Goal: Transaction & Acquisition: Purchase product/service

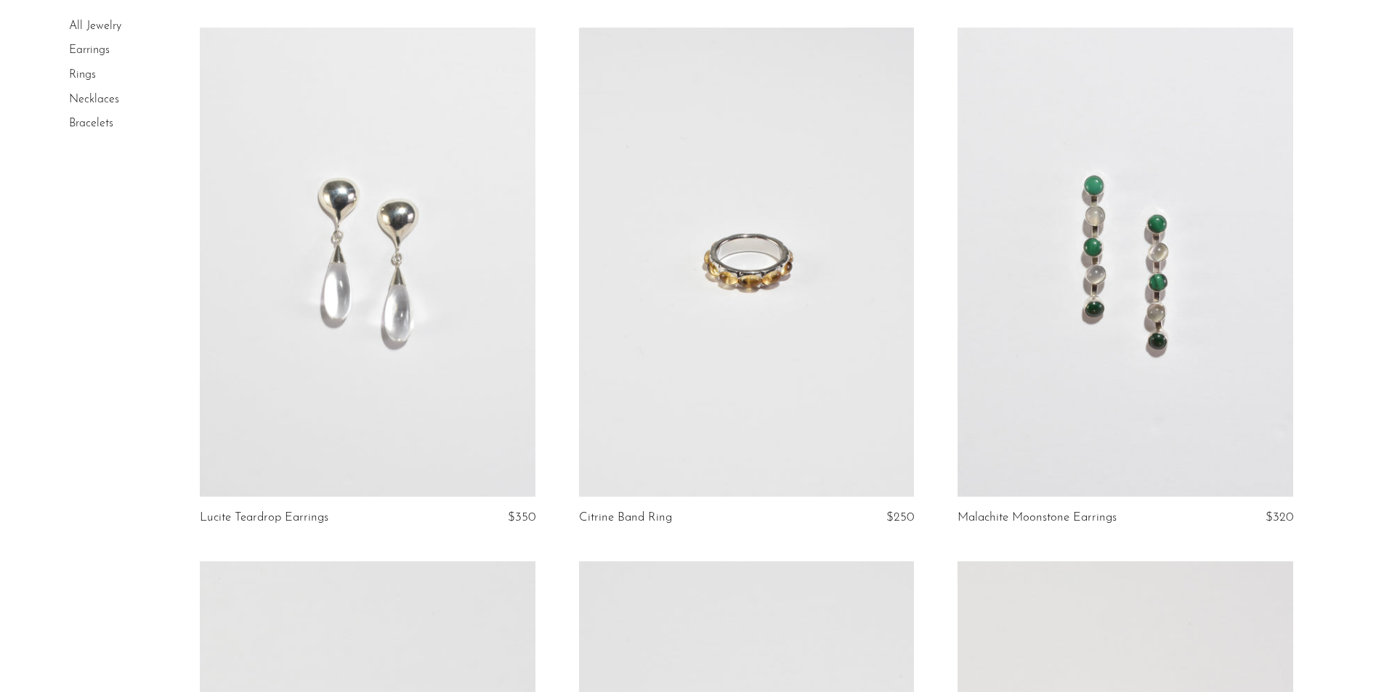
scroll to position [654, 0]
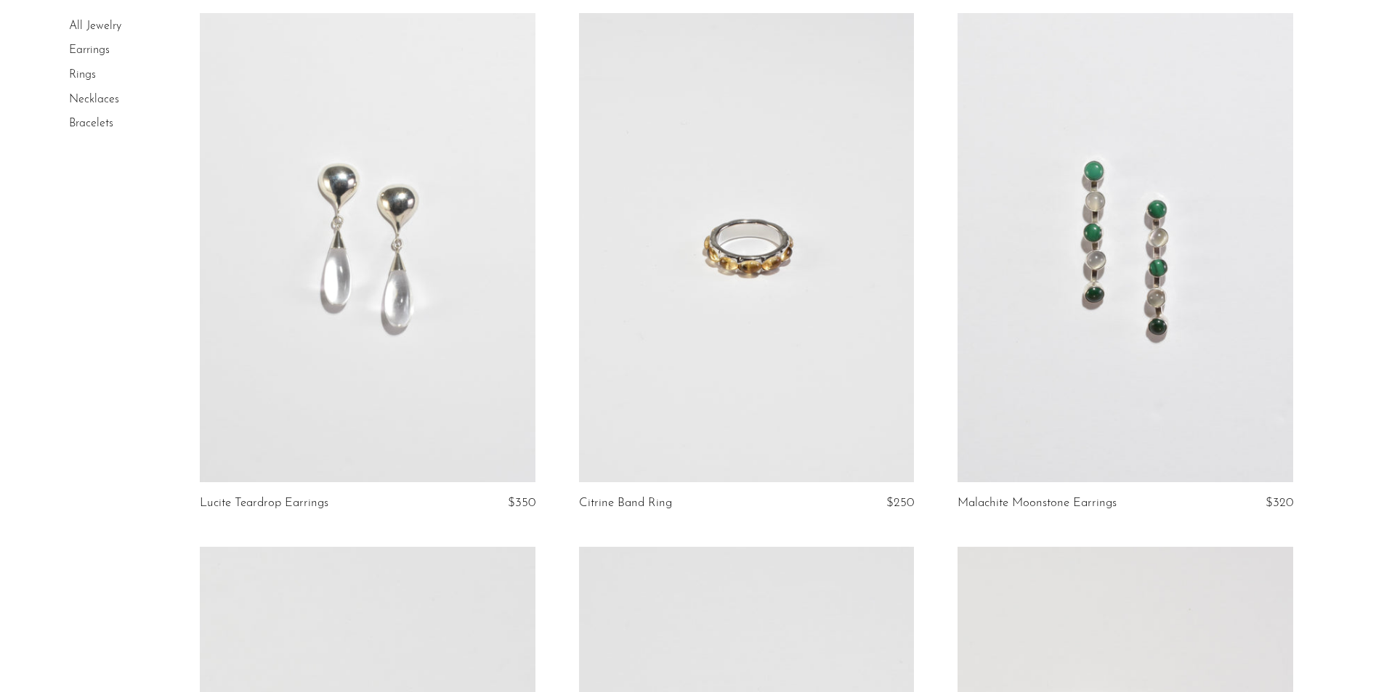
click at [91, 70] on link "Rings" at bounding box center [82, 75] width 27 height 12
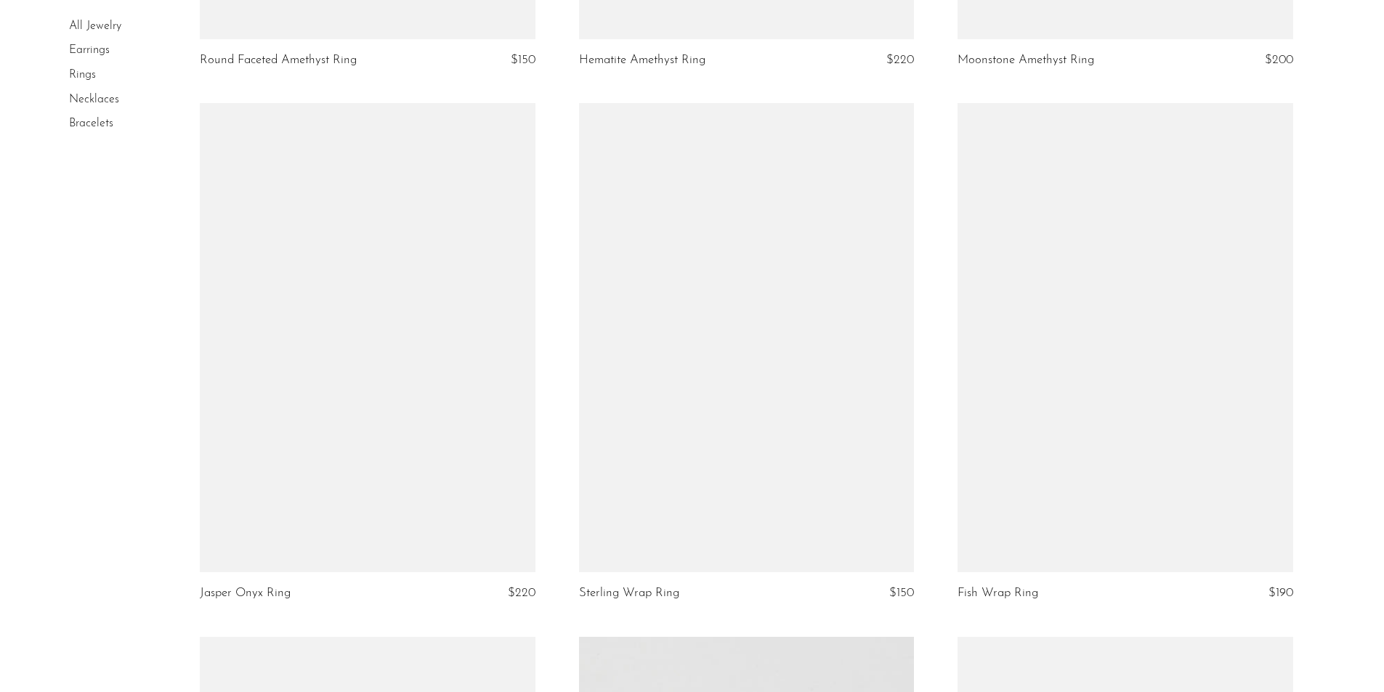
scroll to position [3777, 0]
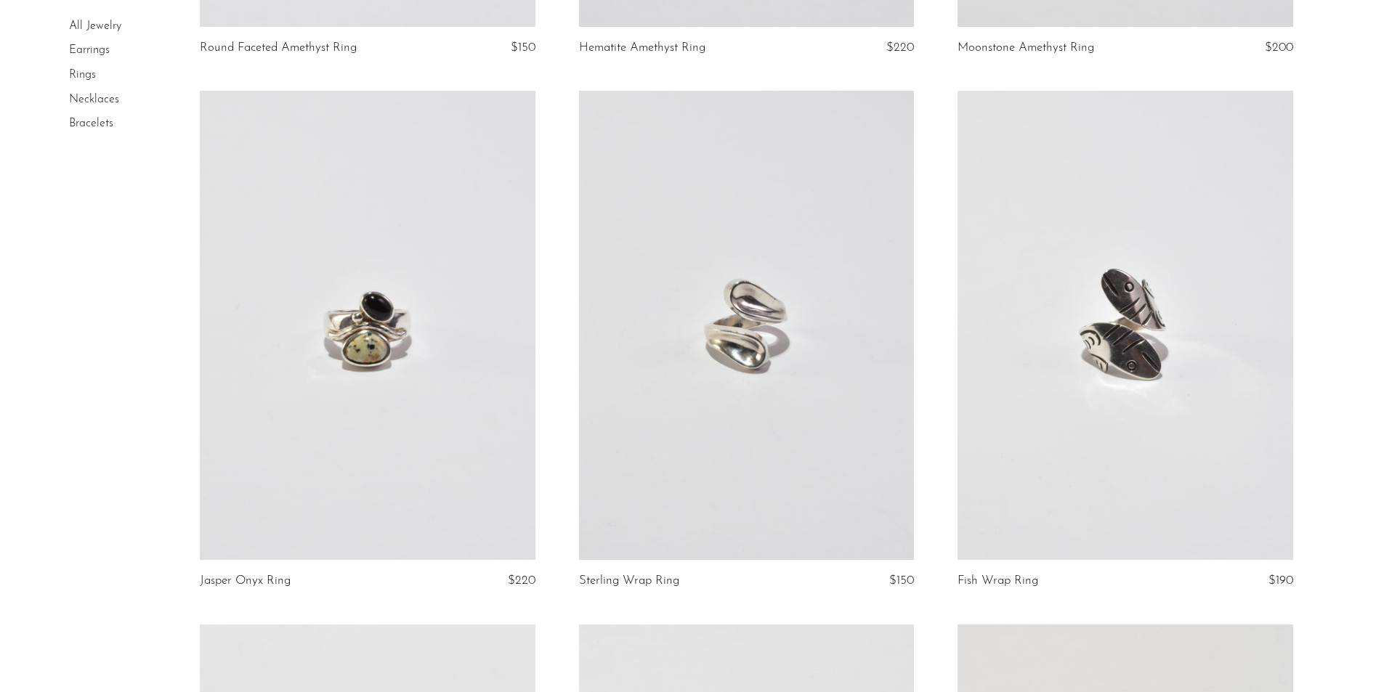
click at [420, 349] on link at bounding box center [367, 325] width 335 height 469
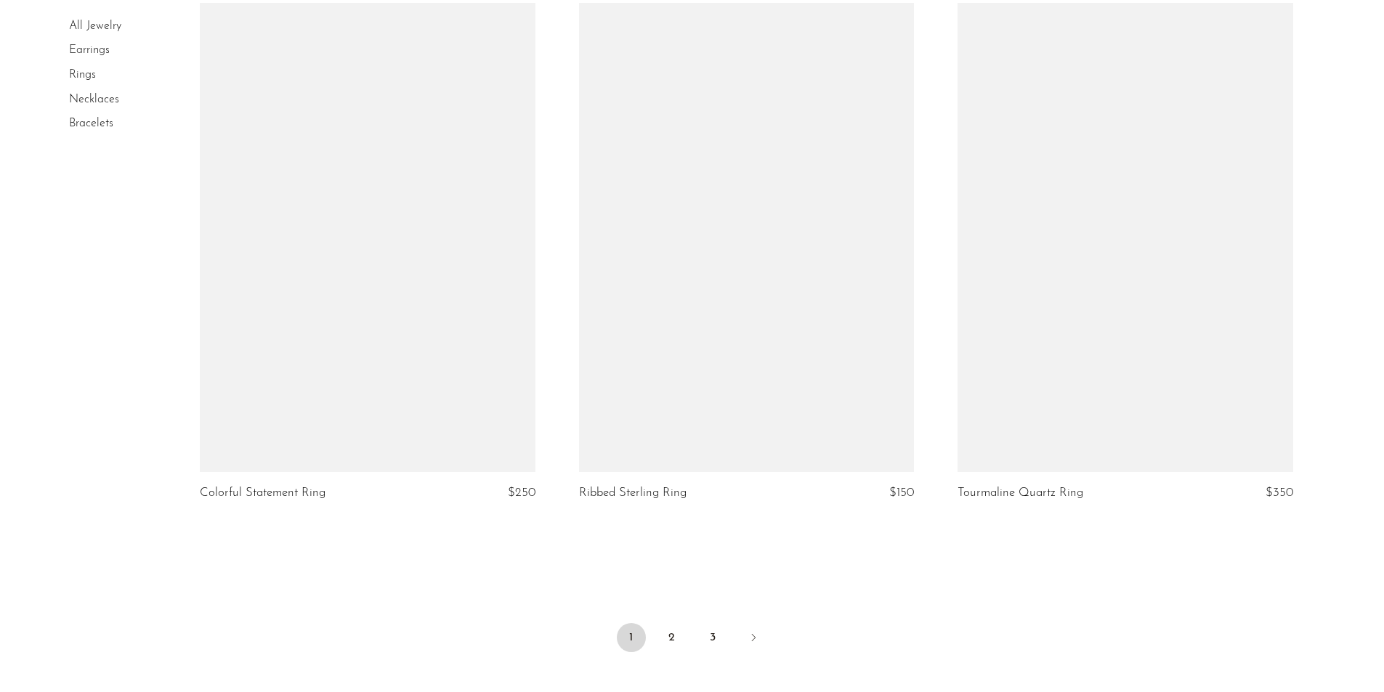
scroll to position [6002, 0]
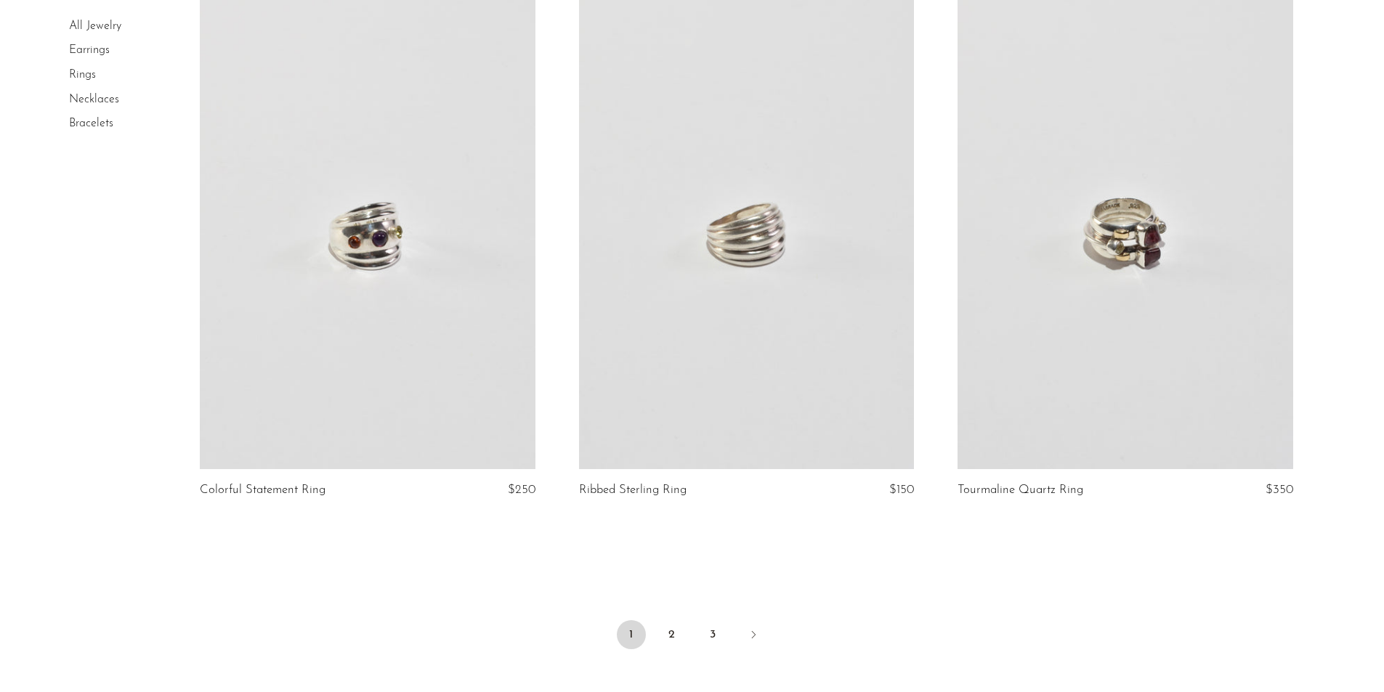
click at [1212, 363] on link at bounding box center [1124, 234] width 335 height 469
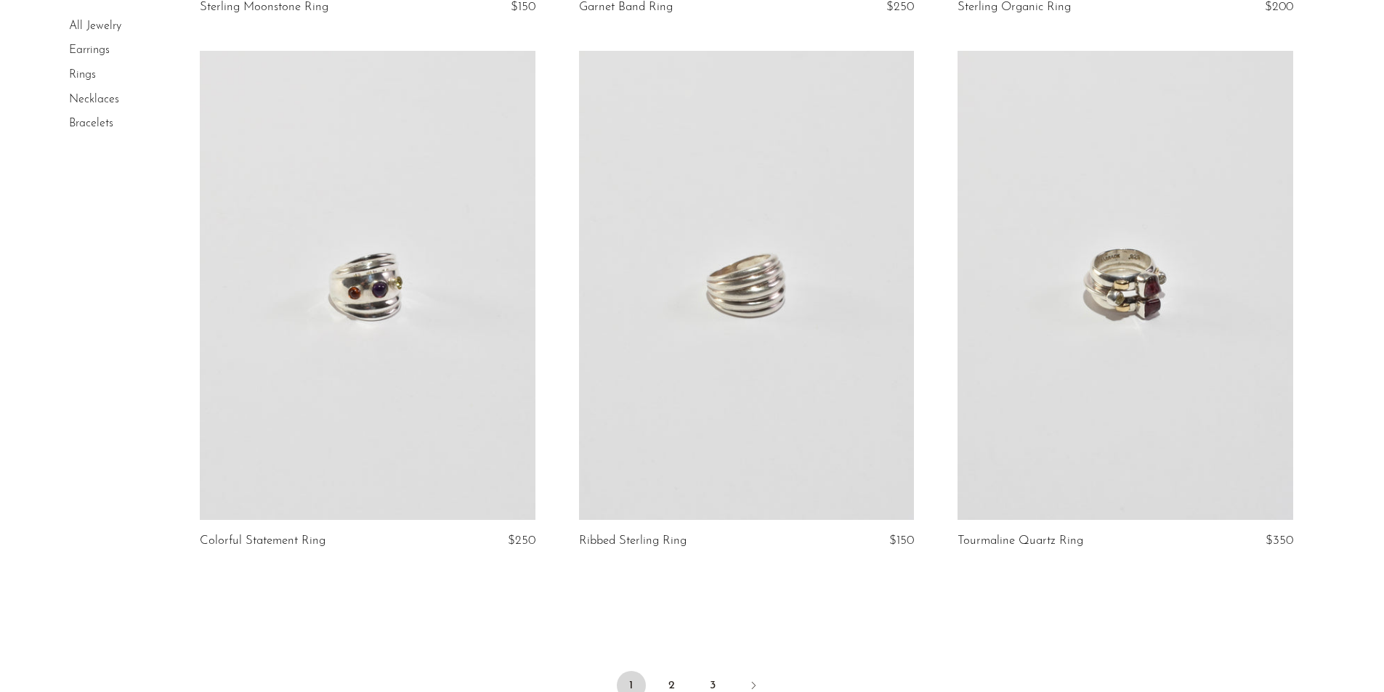
click at [1164, 300] on link at bounding box center [1124, 285] width 335 height 469
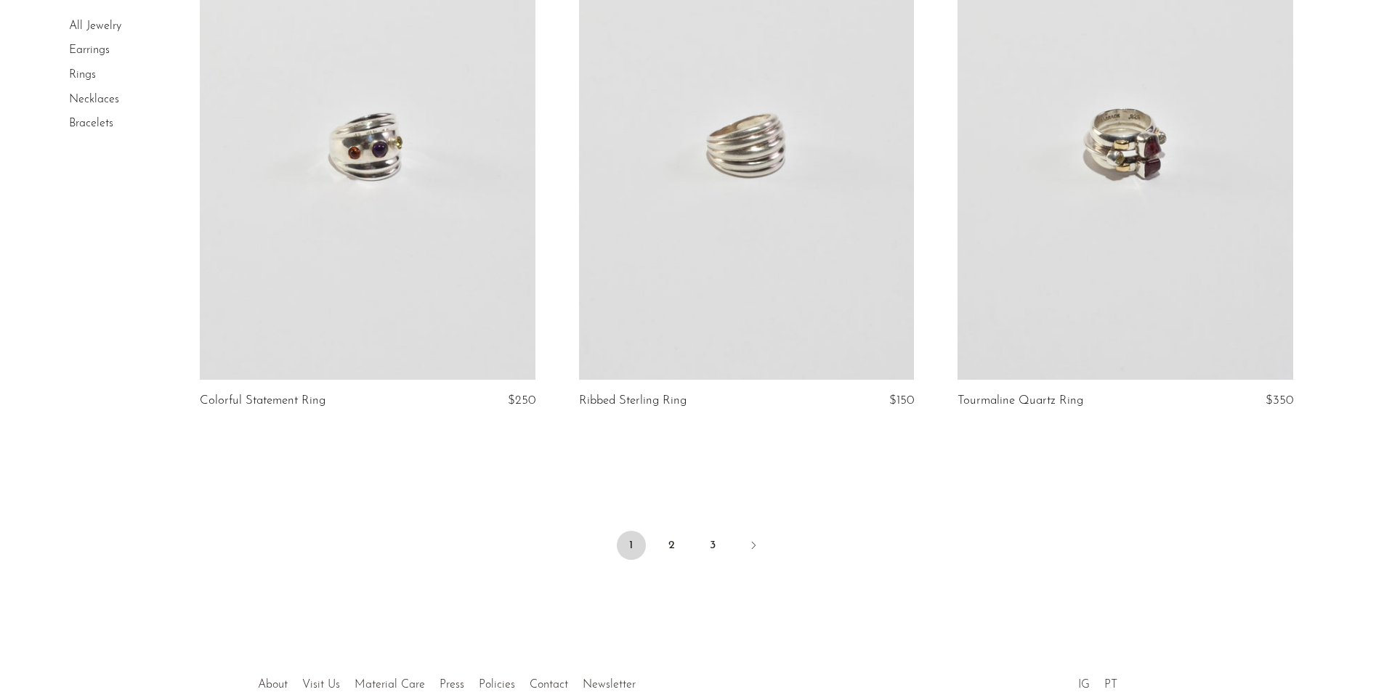
scroll to position [6182, 0]
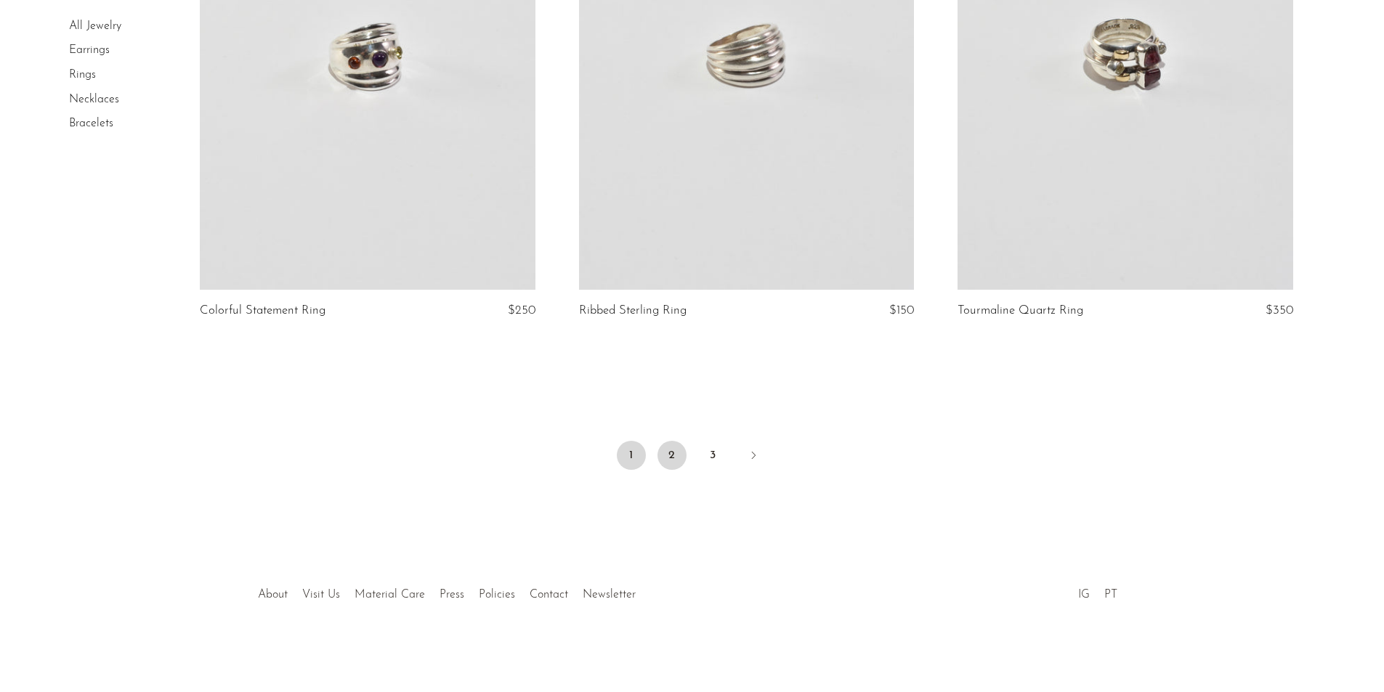
click at [670, 445] on link "2" at bounding box center [671, 455] width 29 height 29
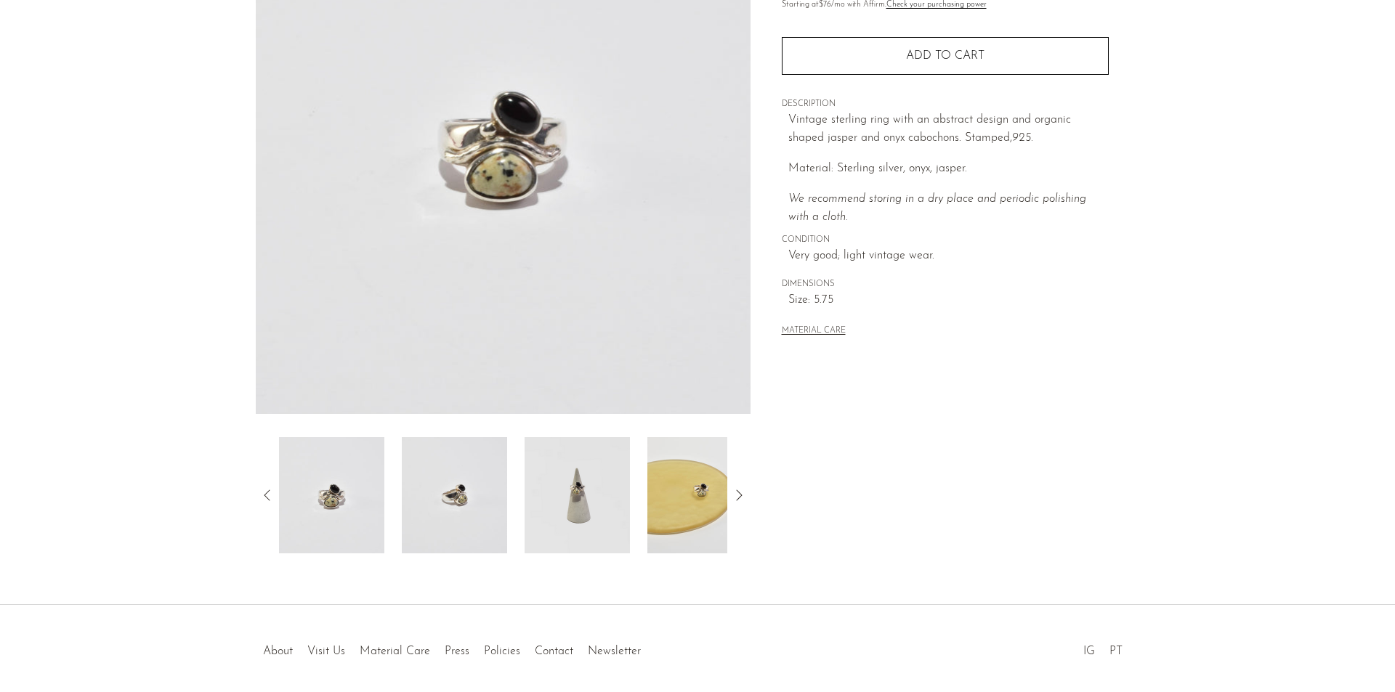
scroll to position [254, 0]
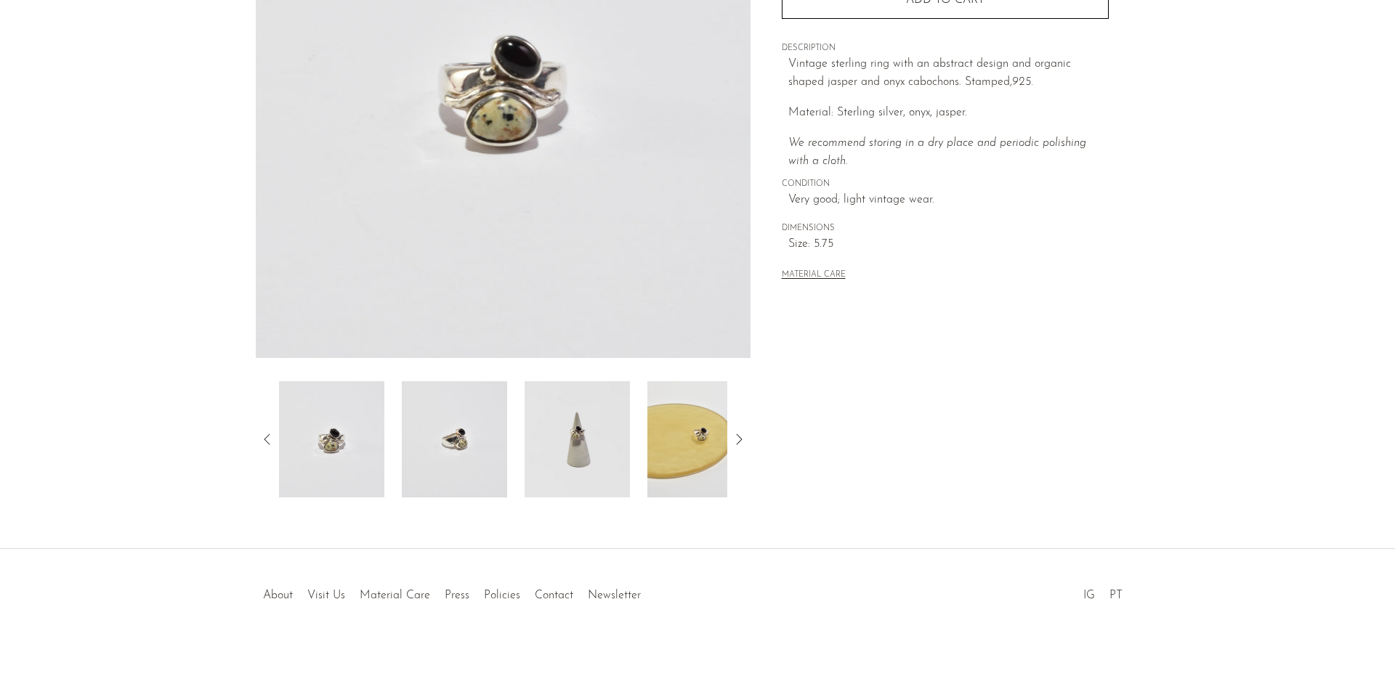
click at [587, 428] on img at bounding box center [576, 439] width 105 height 116
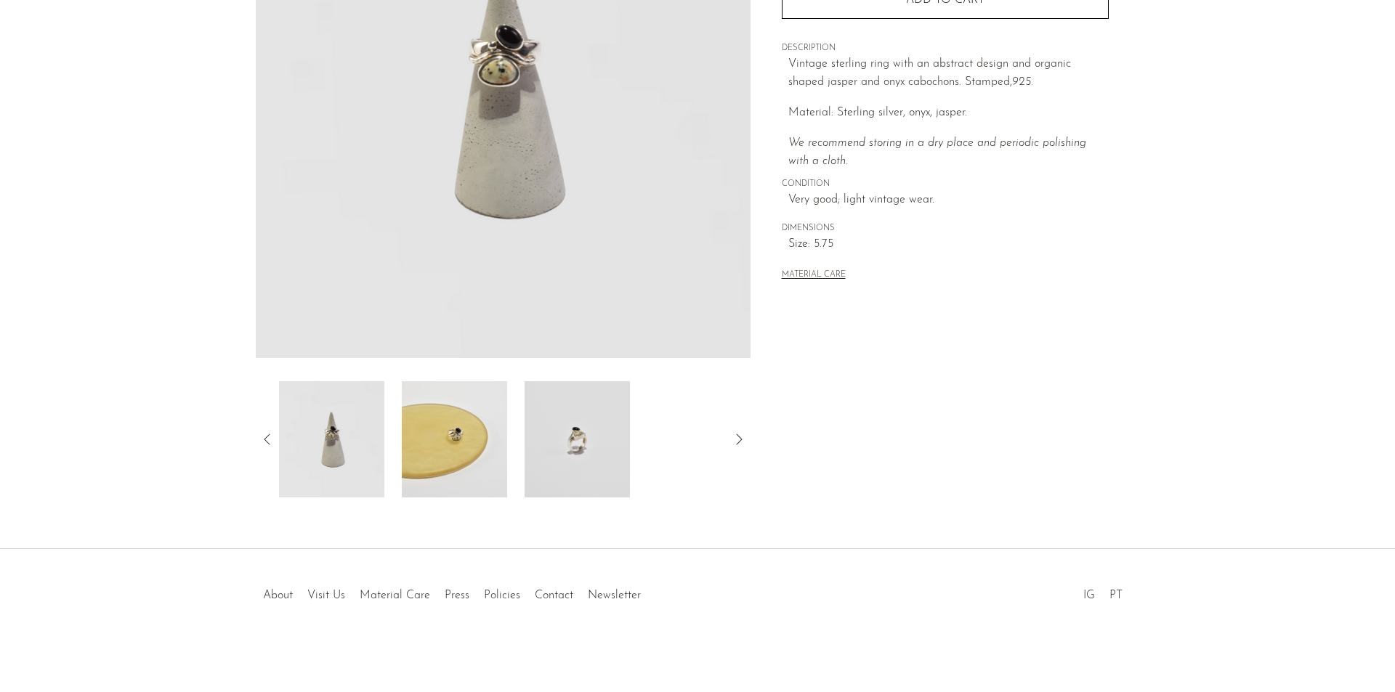
click at [540, 456] on img at bounding box center [576, 439] width 105 height 116
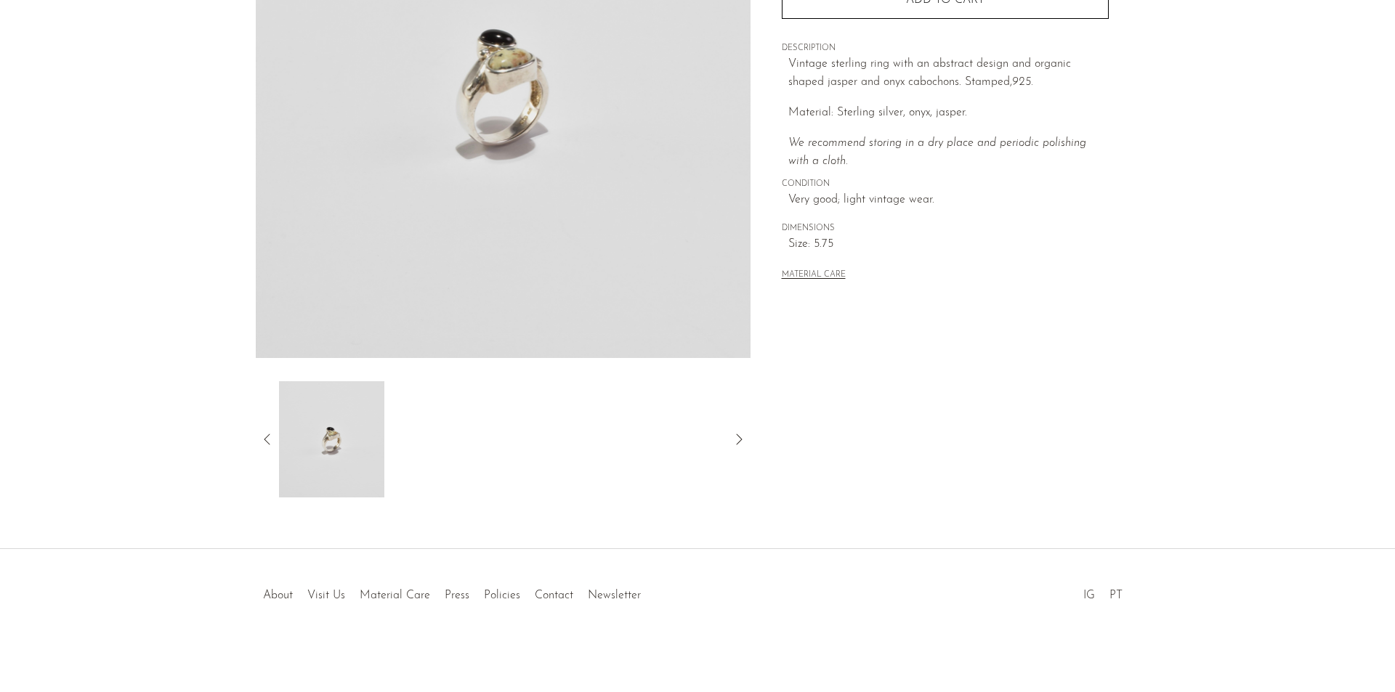
click at [265, 440] on icon at bounding box center [267, 439] width 6 height 11
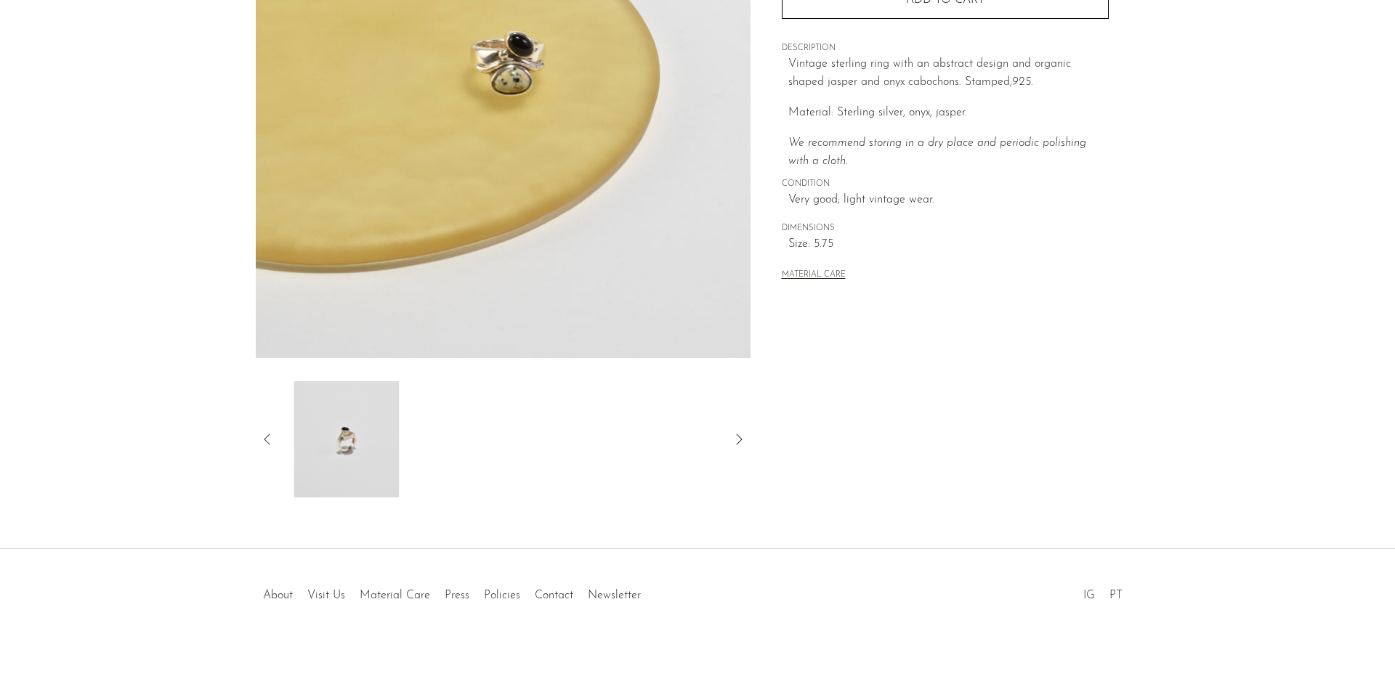
click at [265, 440] on icon at bounding box center [267, 439] width 6 height 11
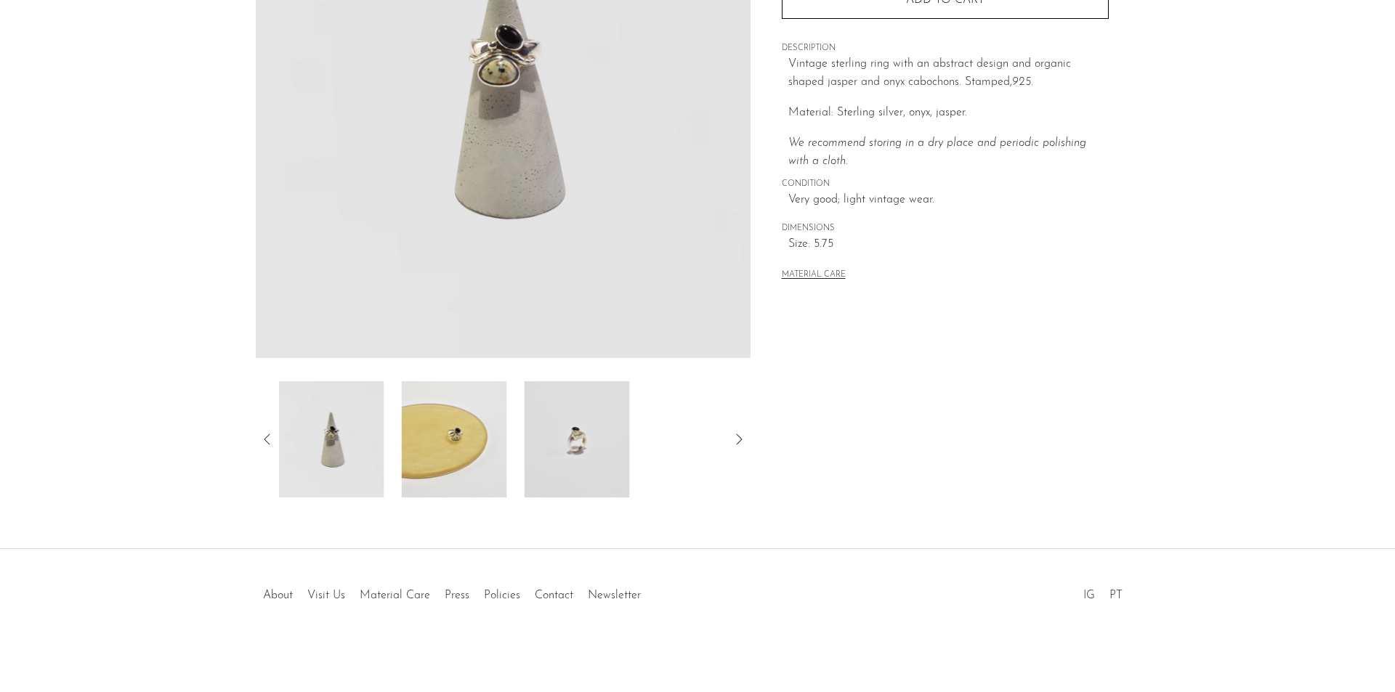
click at [391, 439] on div at bounding box center [503, 439] width 448 height 116
click at [324, 440] on img at bounding box center [331, 439] width 105 height 116
click at [256, 438] on div at bounding box center [503, 439] width 495 height 116
click at [269, 439] on icon at bounding box center [267, 439] width 17 height 17
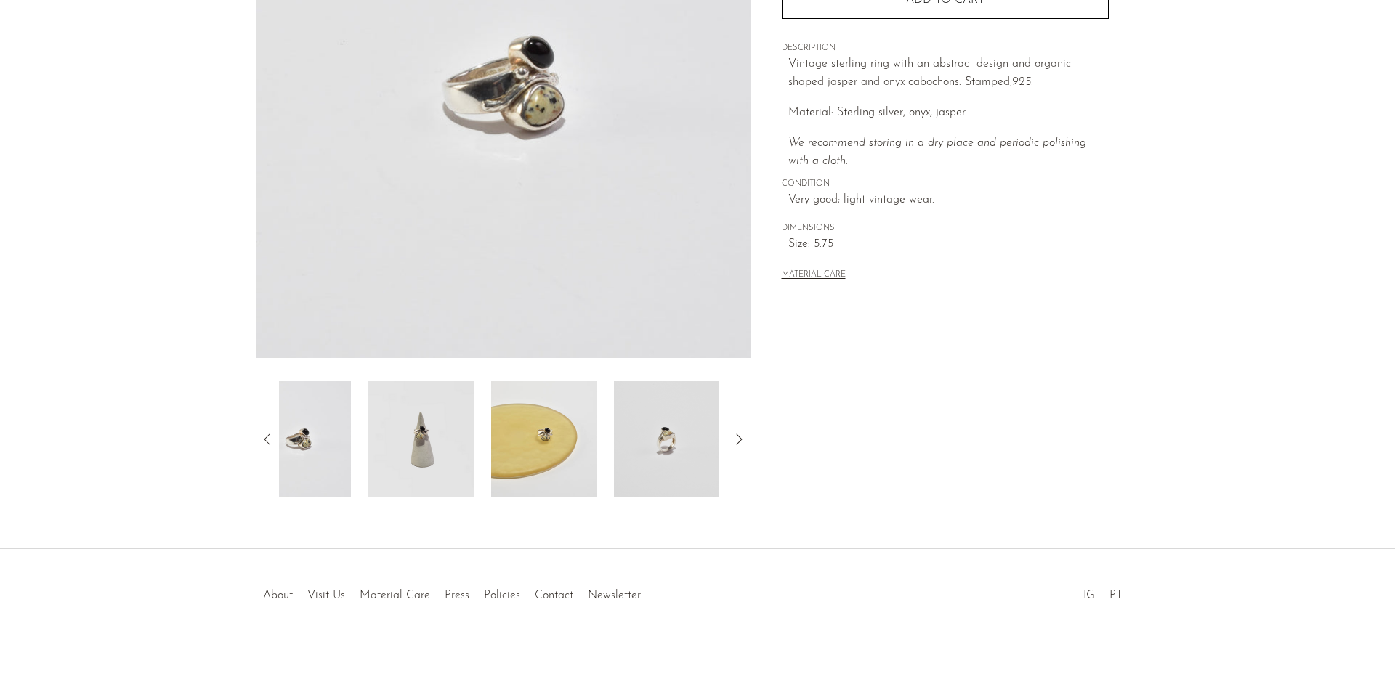
click at [269, 439] on icon at bounding box center [267, 439] width 17 height 17
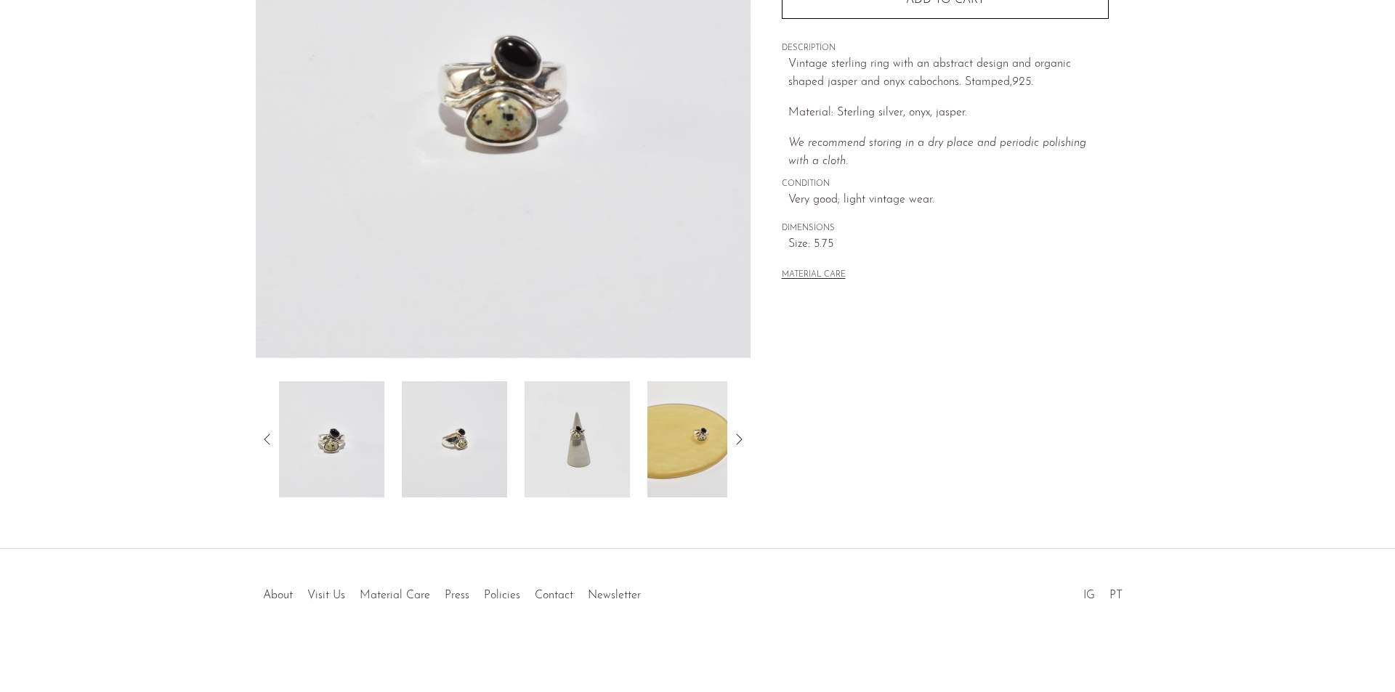
scroll to position [0, 0]
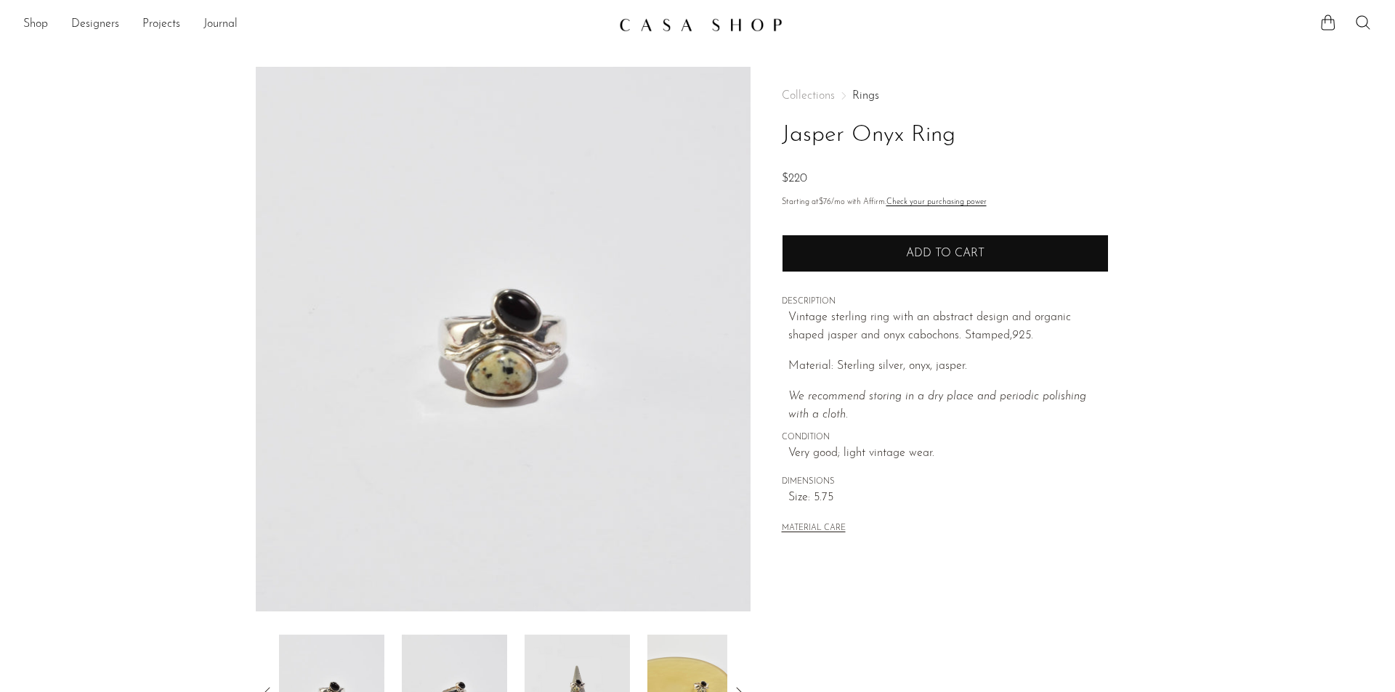
click at [915, 238] on button "Add to cart" at bounding box center [945, 254] width 327 height 38
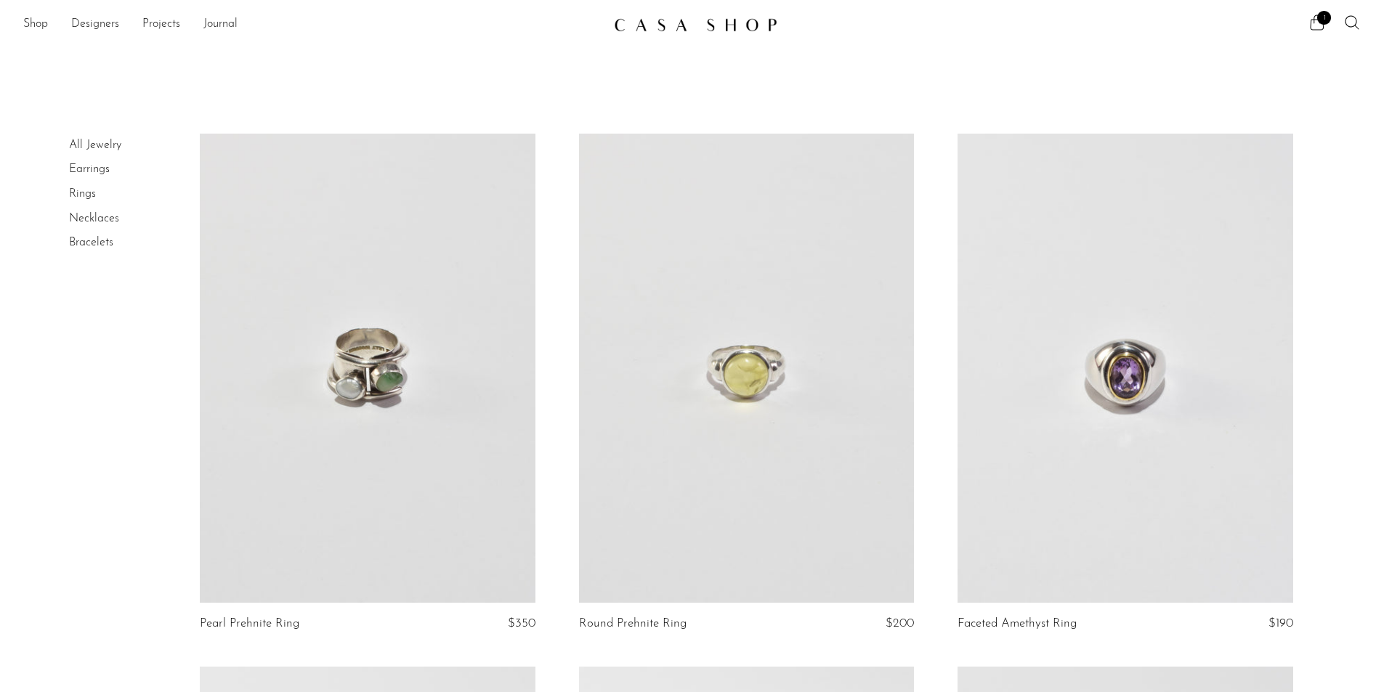
click at [299, 364] on link at bounding box center [367, 368] width 335 height 469
click at [408, 364] on link at bounding box center [367, 368] width 335 height 469
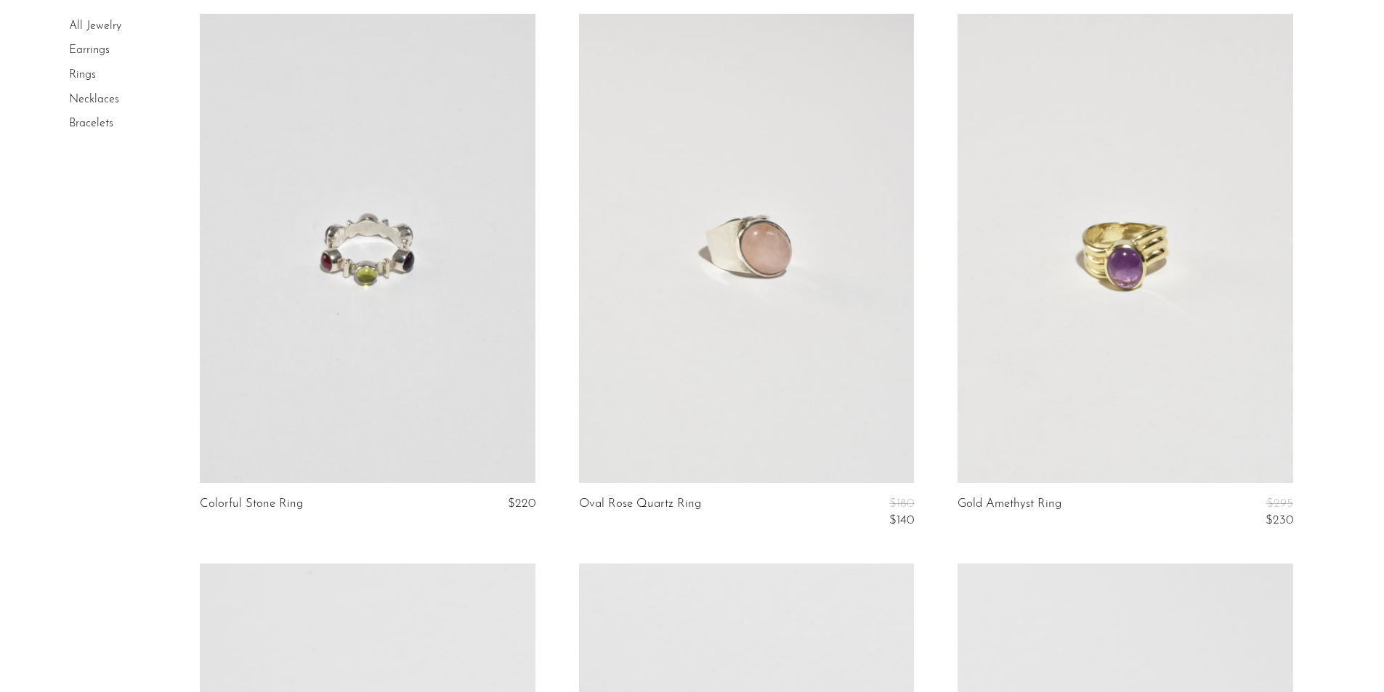
scroll to position [4940, 0]
click at [760, 357] on link at bounding box center [746, 246] width 335 height 469
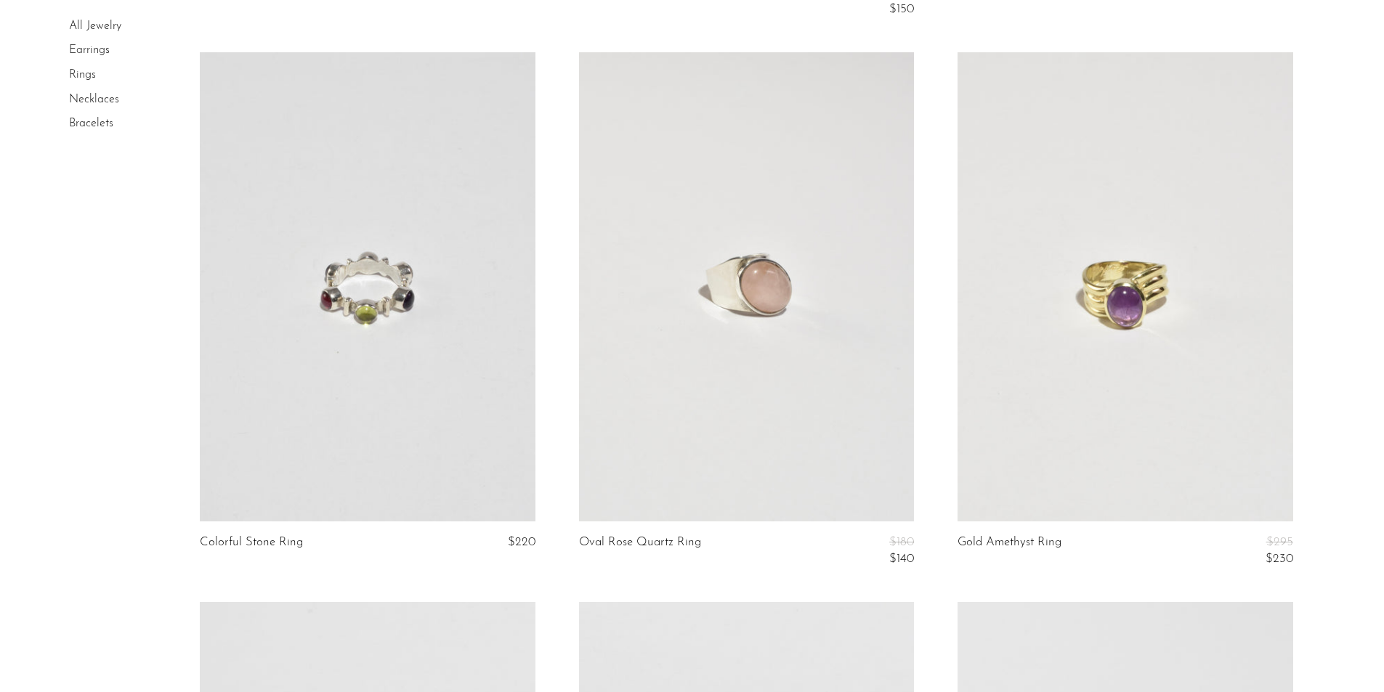
click at [338, 303] on link at bounding box center [367, 286] width 335 height 469
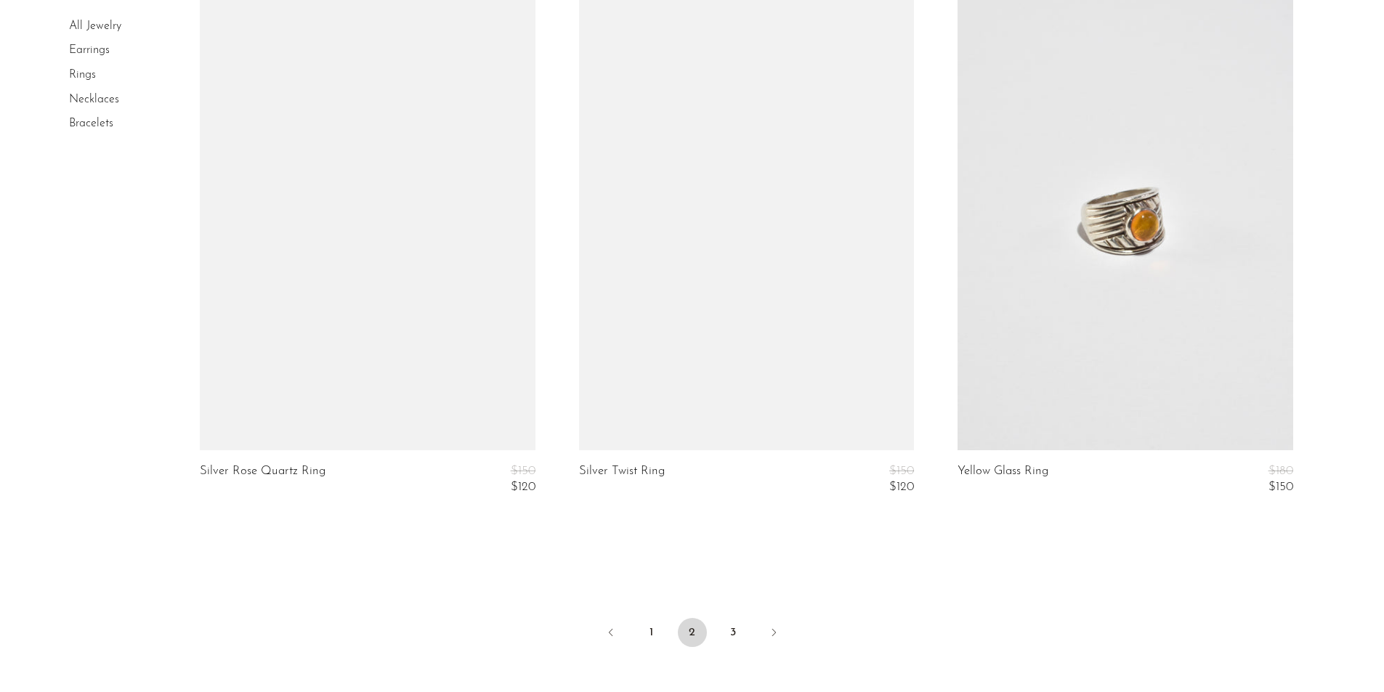
scroll to position [6230, 0]
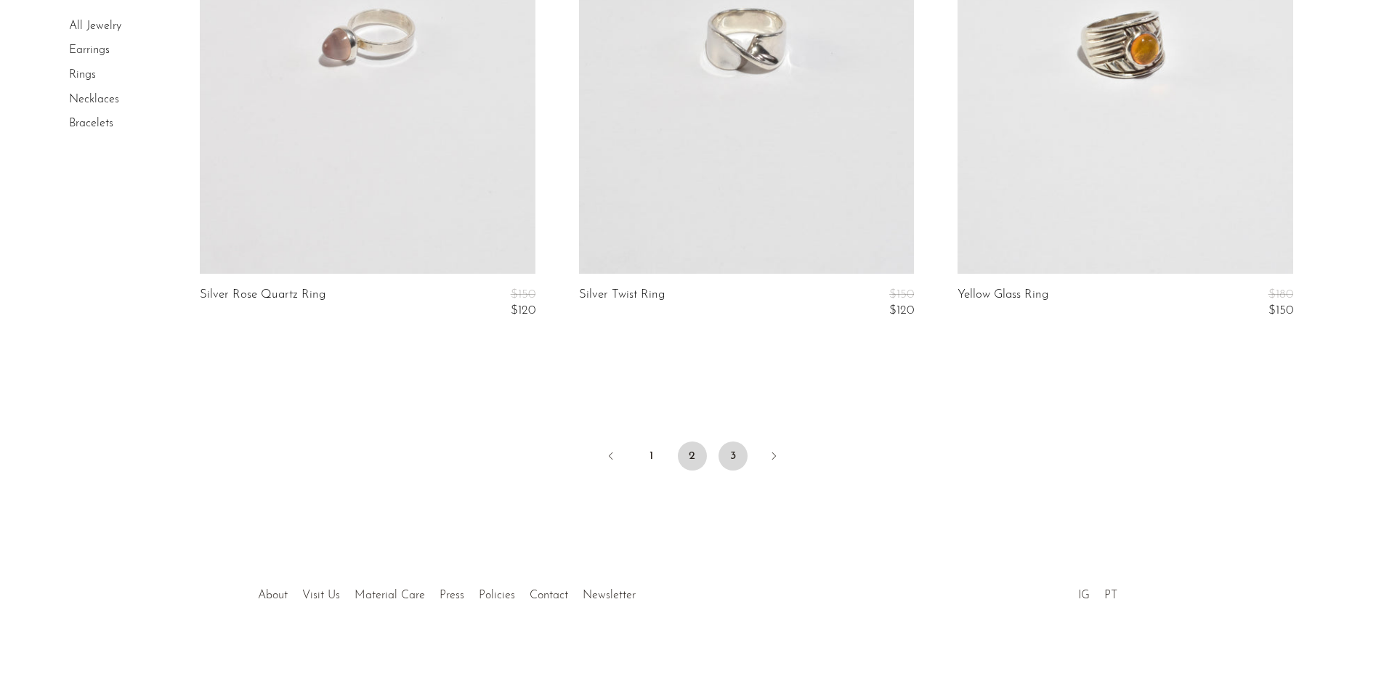
click at [735, 461] on link "3" at bounding box center [732, 456] width 29 height 29
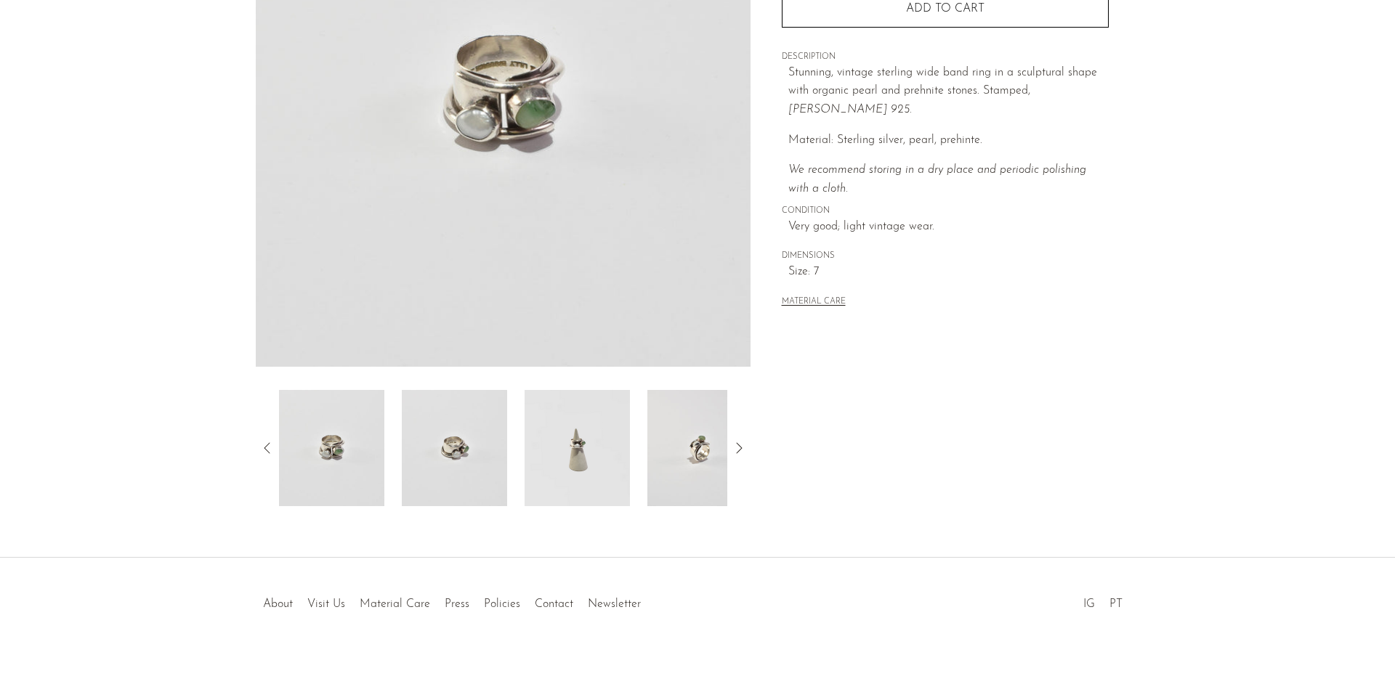
scroll to position [254, 0]
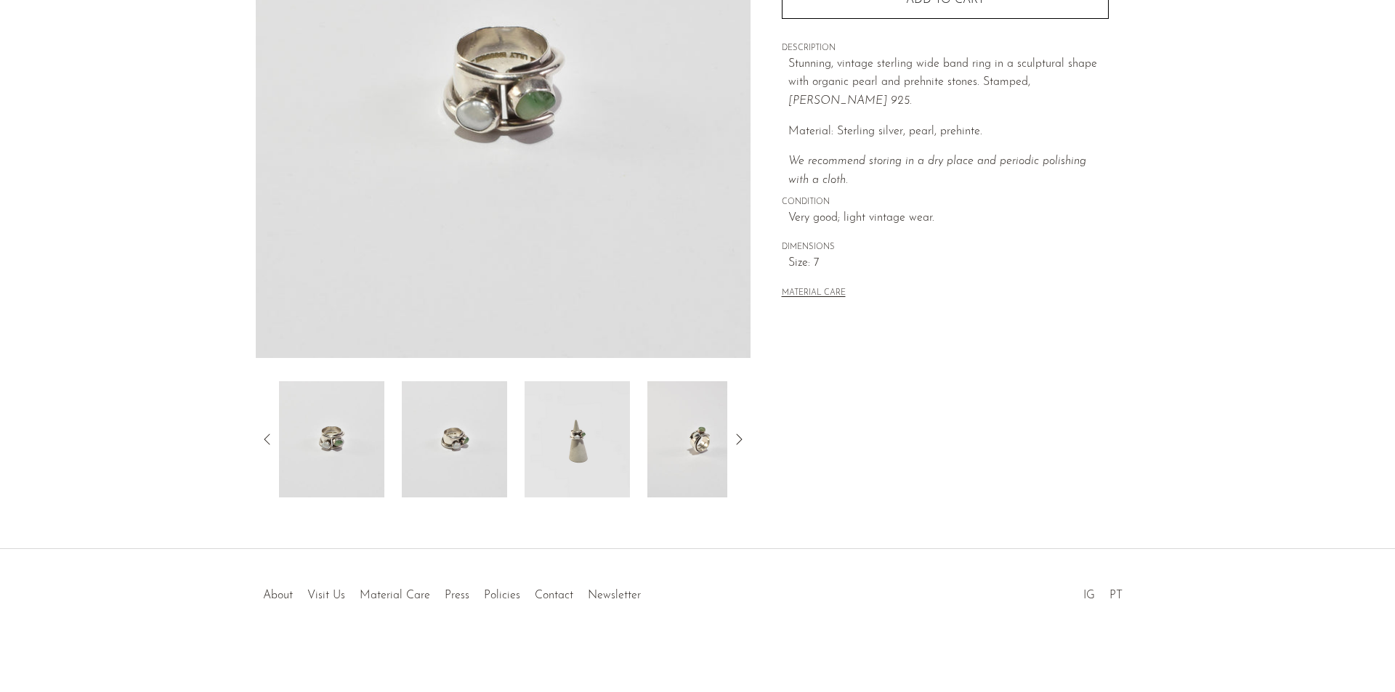
click at [705, 451] on img at bounding box center [699, 439] width 105 height 116
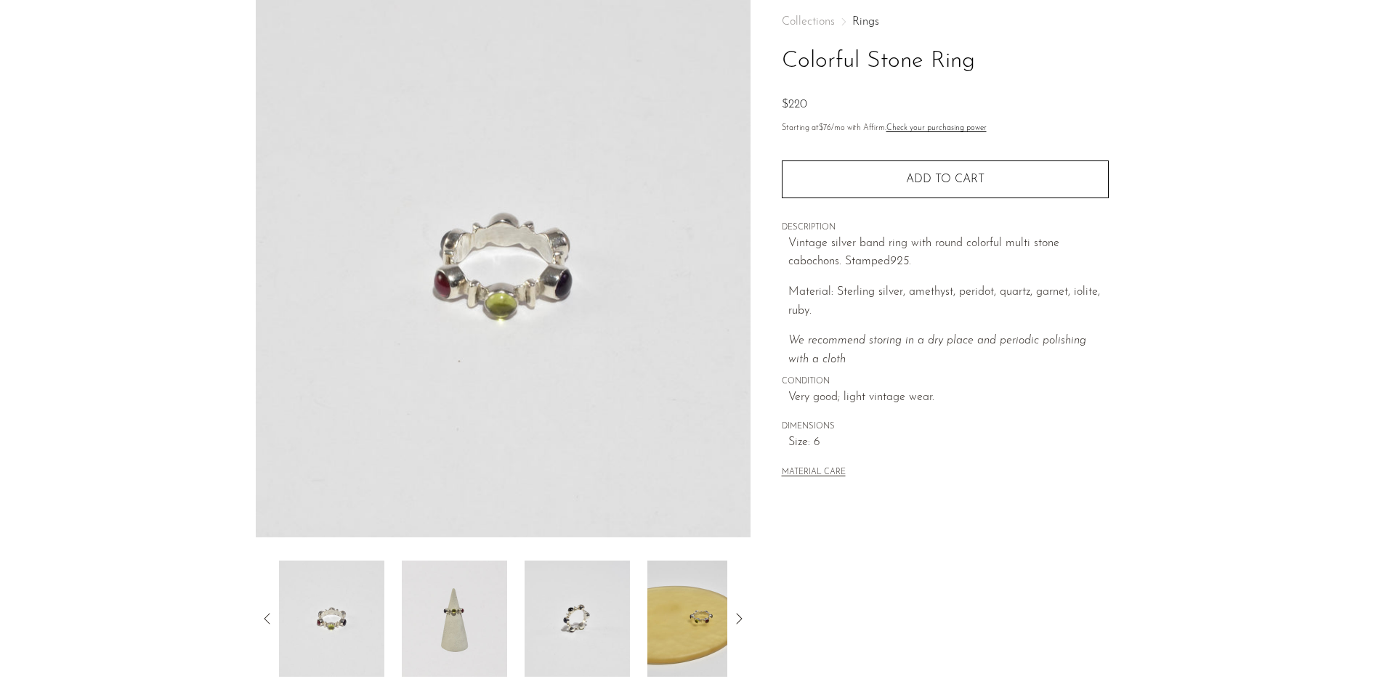
scroll to position [254, 0]
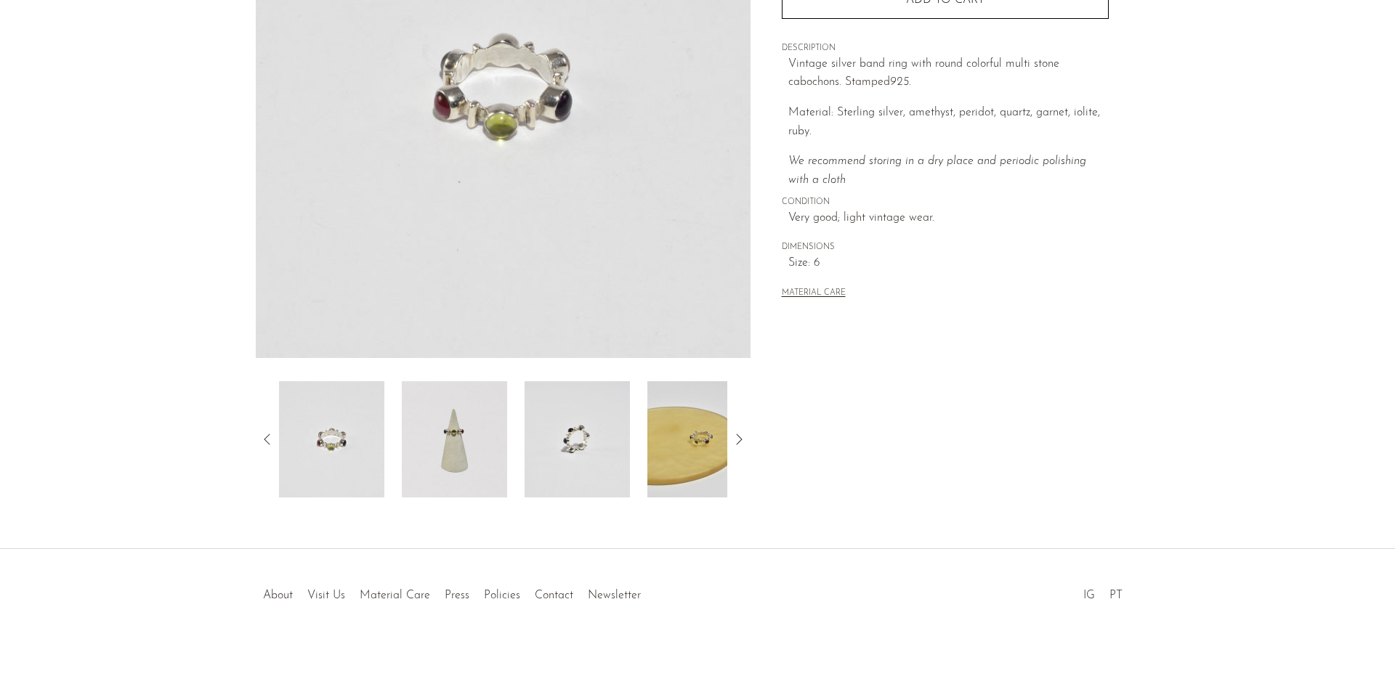
click at [639, 448] on div at bounding box center [503, 439] width 448 height 116
click at [424, 432] on img at bounding box center [454, 439] width 105 height 116
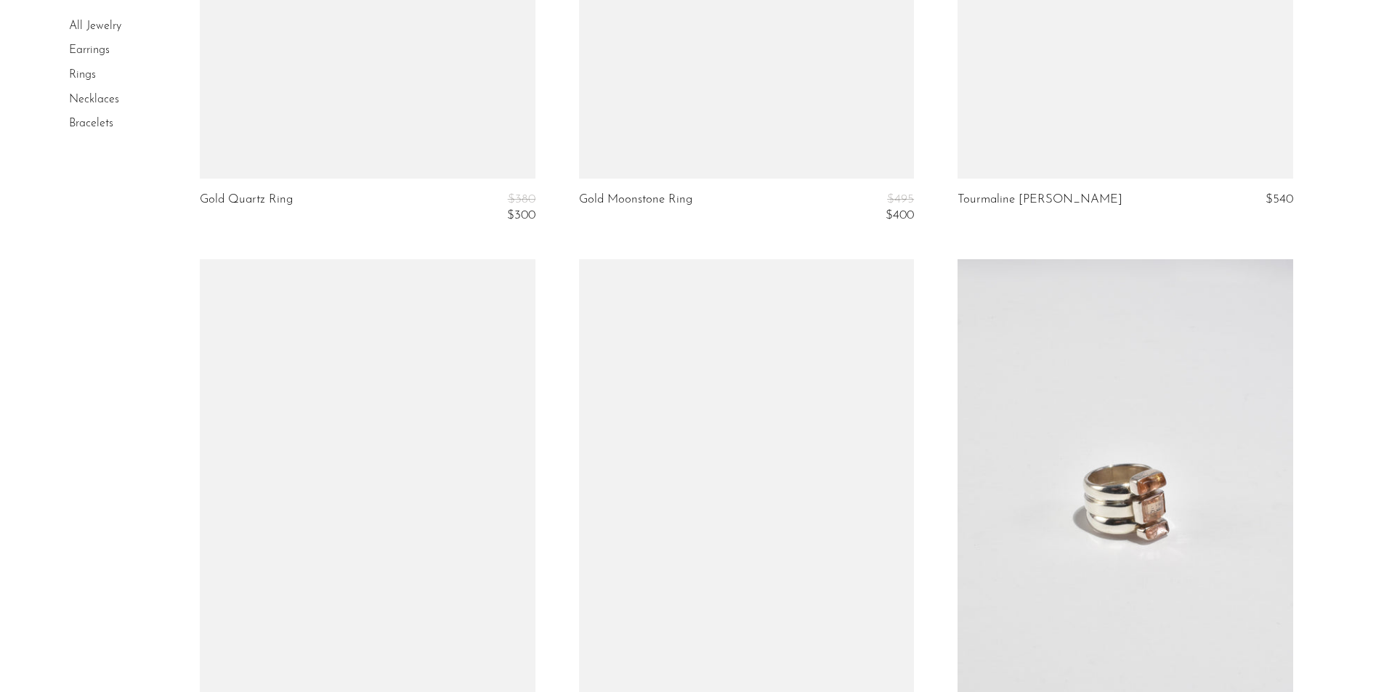
scroll to position [1889, 0]
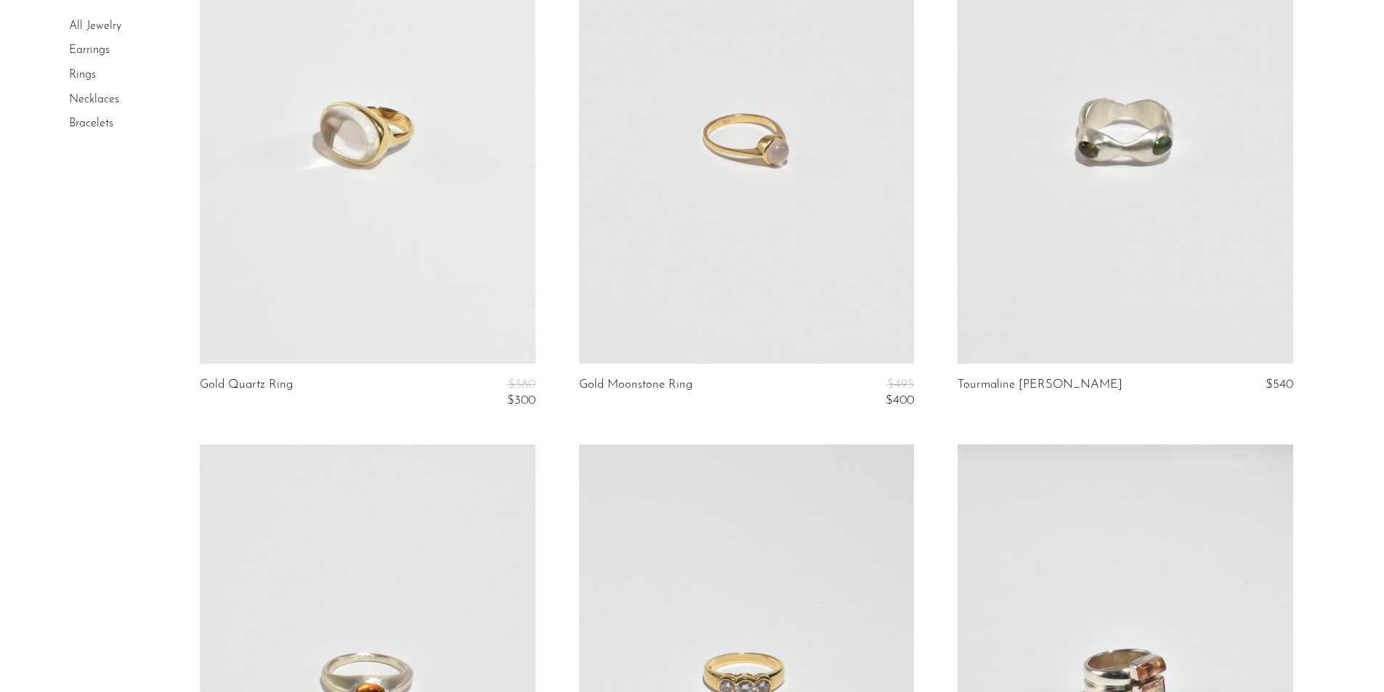
click at [96, 44] on li "Earrings" at bounding box center [123, 51] width 109 height 25
click at [102, 123] on link "Bracelets" at bounding box center [91, 124] width 44 height 12
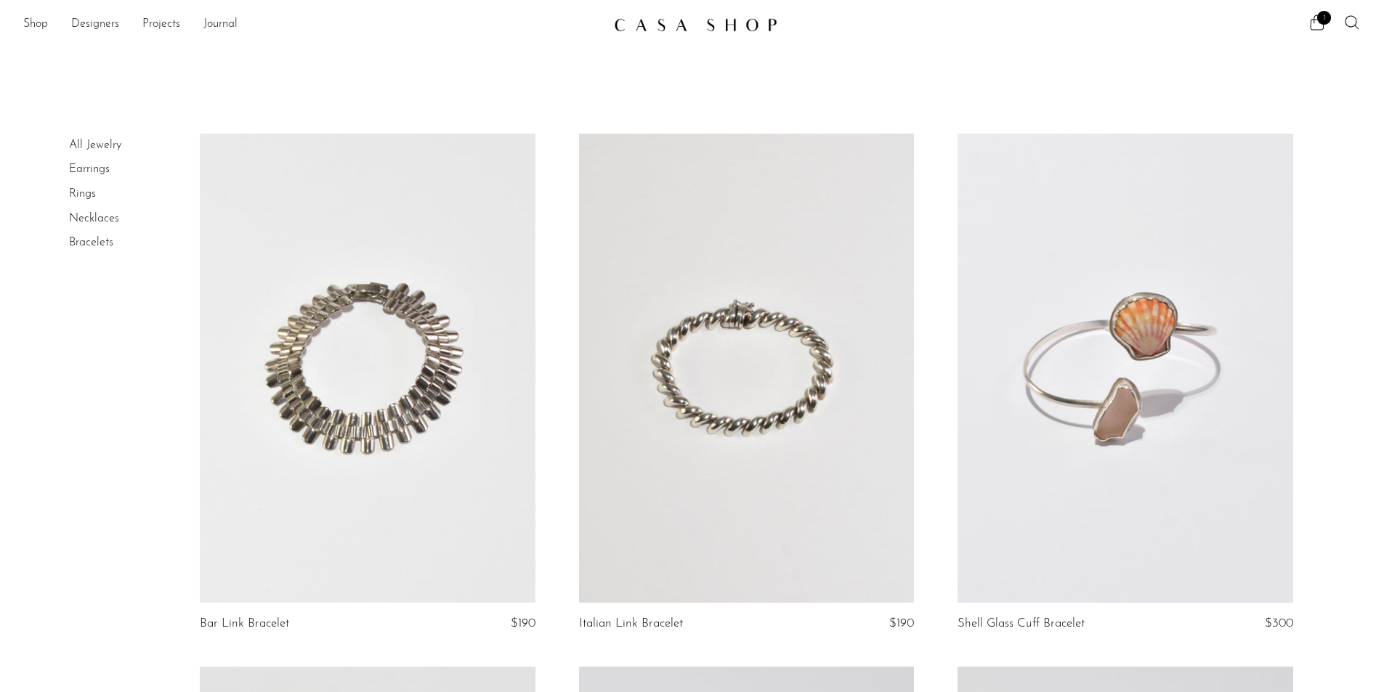
click at [1103, 411] on link at bounding box center [1124, 368] width 335 height 469
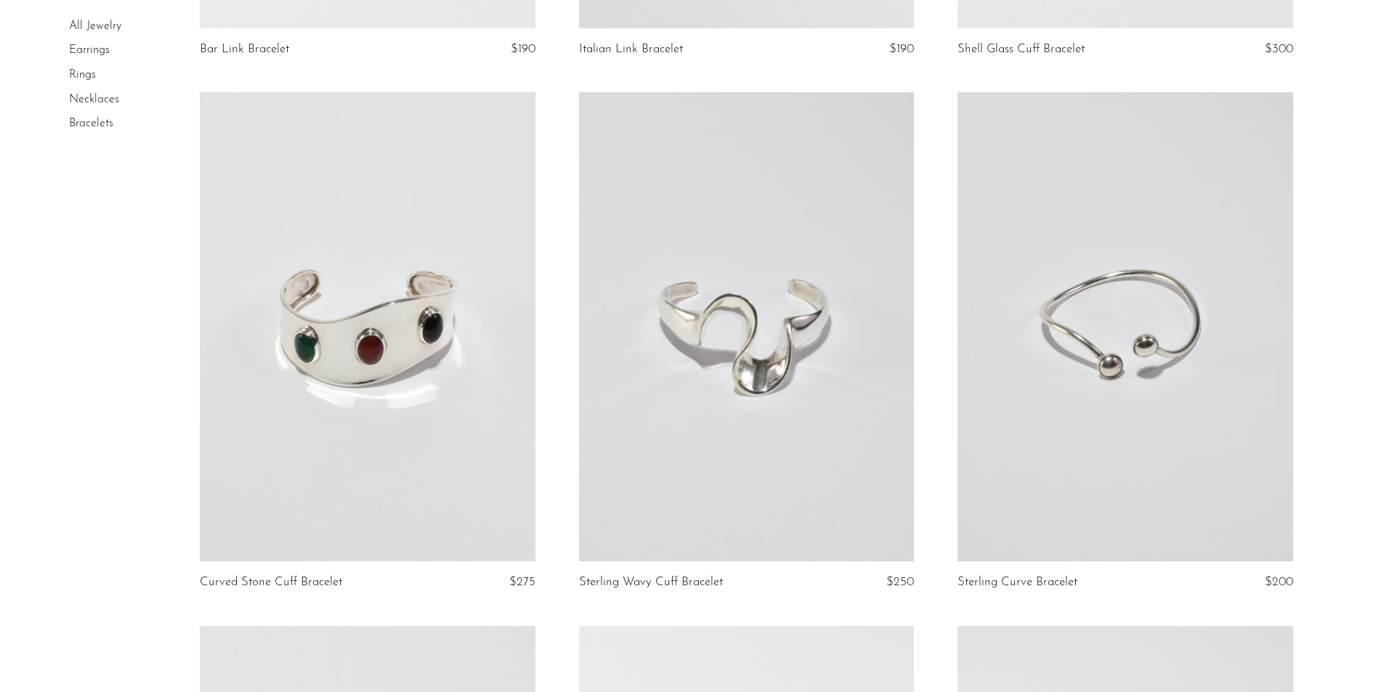
scroll to position [581, 0]
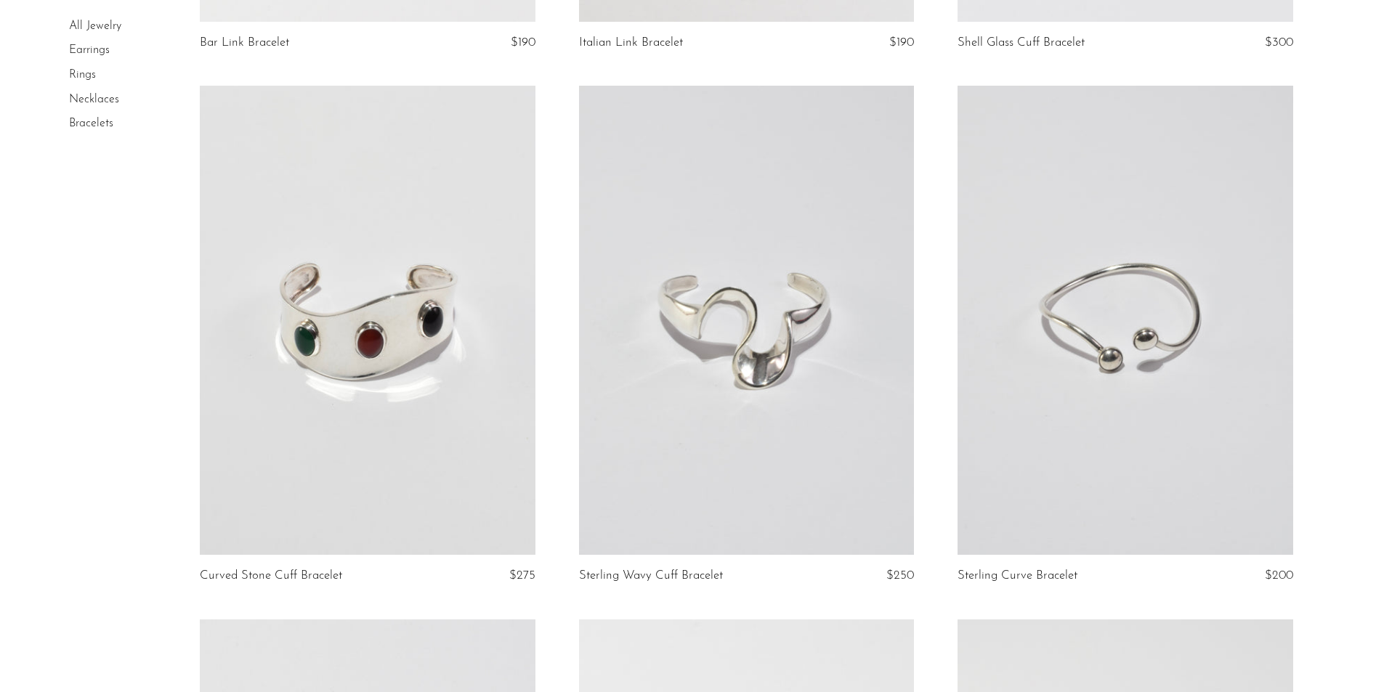
click at [697, 344] on link at bounding box center [746, 320] width 335 height 469
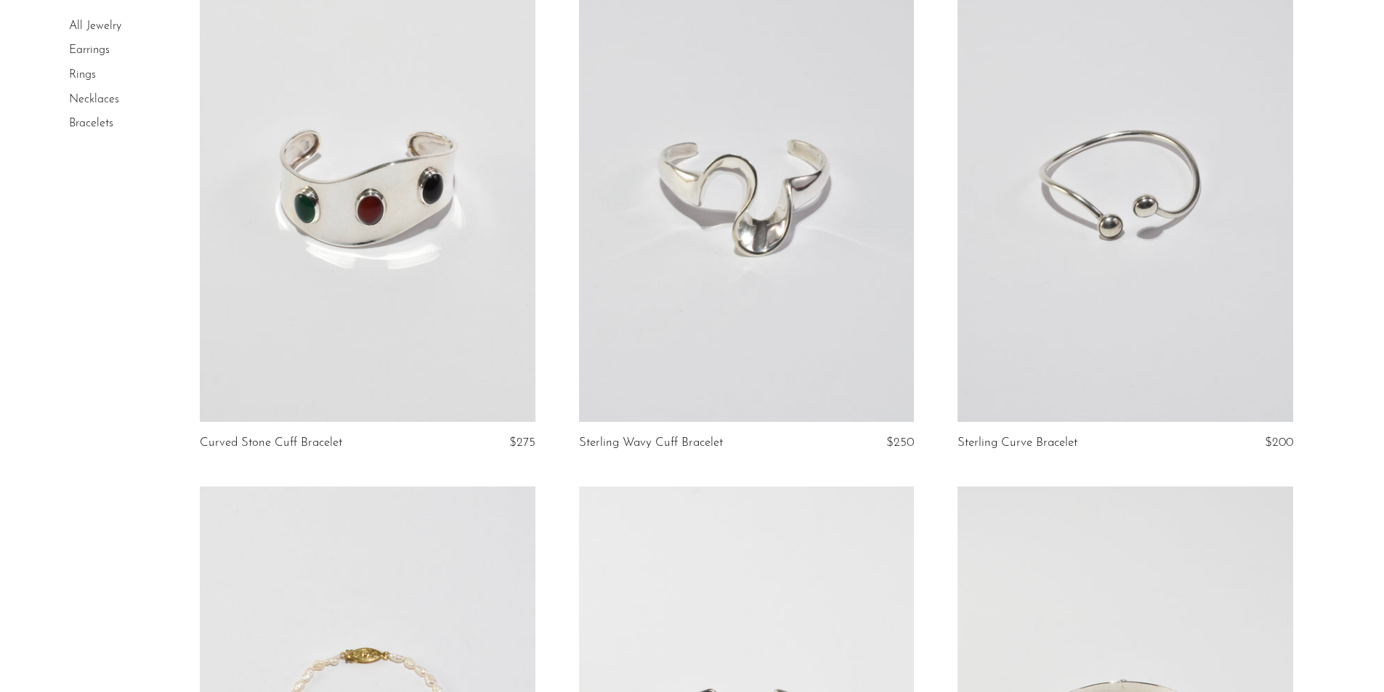
scroll to position [508, 0]
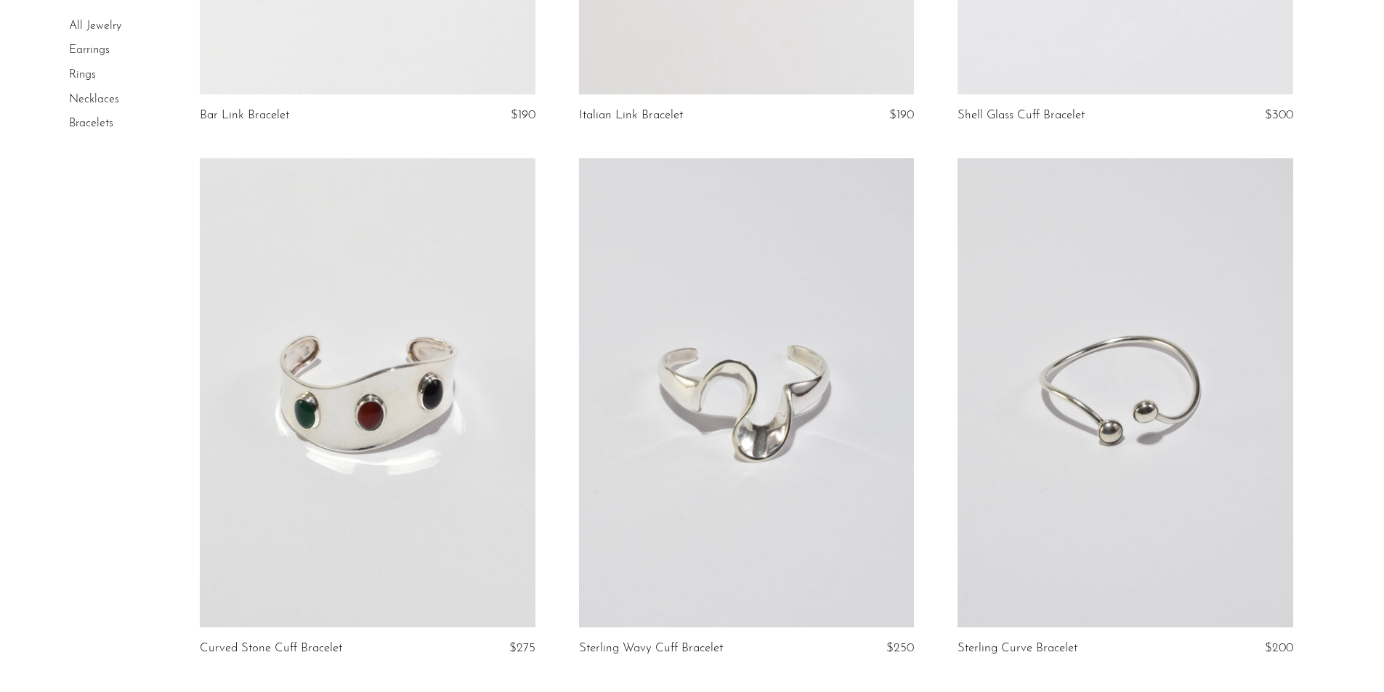
click at [94, 45] on link "Earrings" at bounding box center [89, 51] width 41 height 12
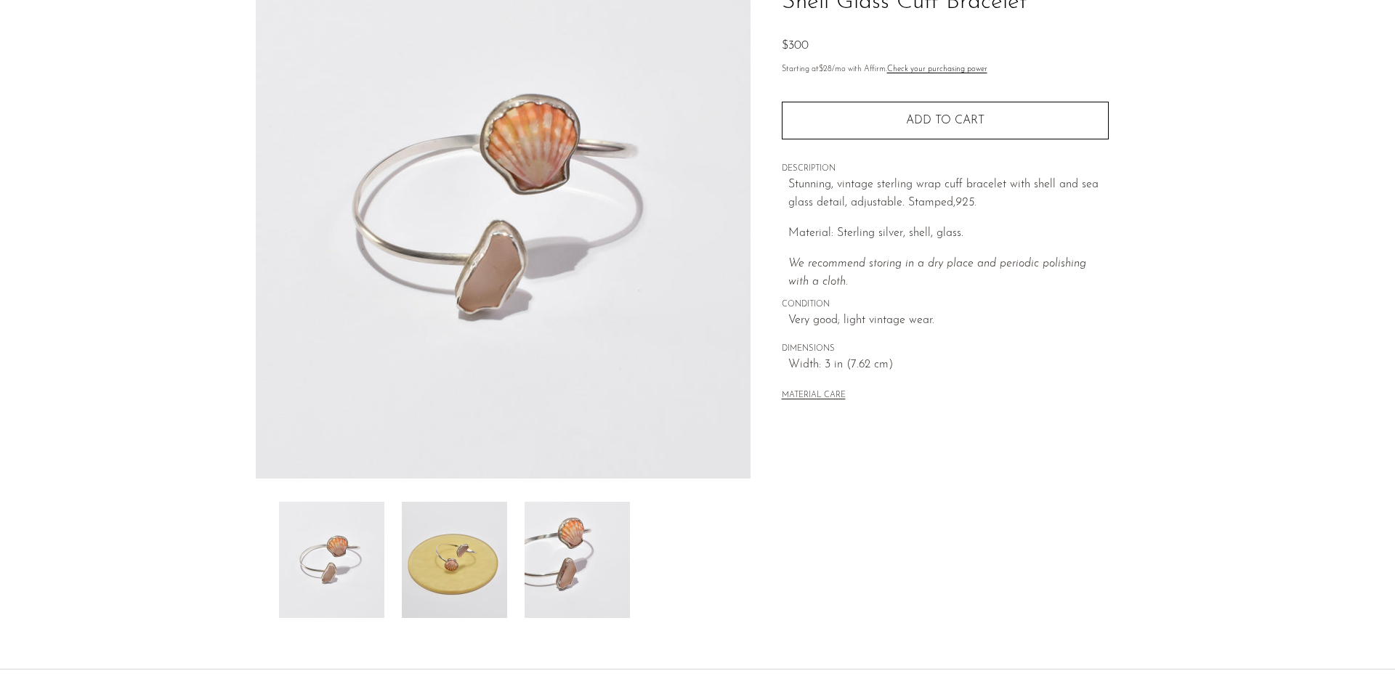
scroll to position [254, 0]
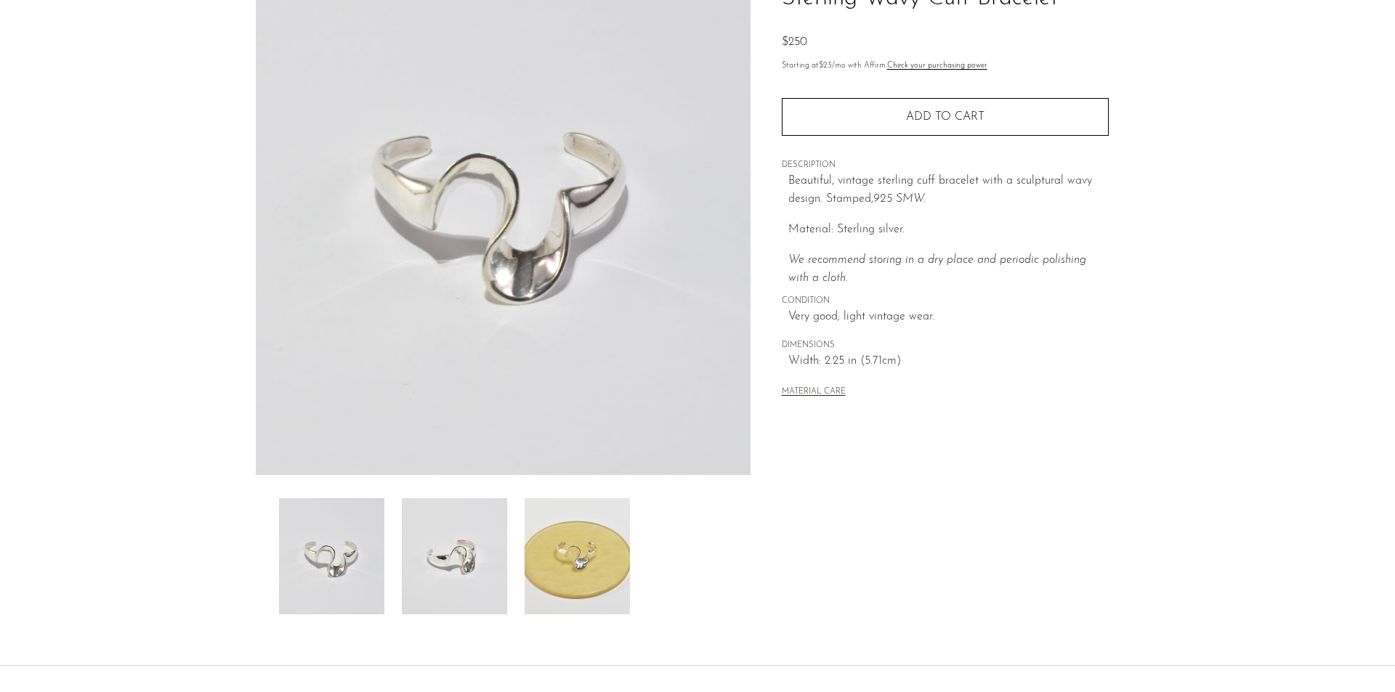
scroll to position [254, 0]
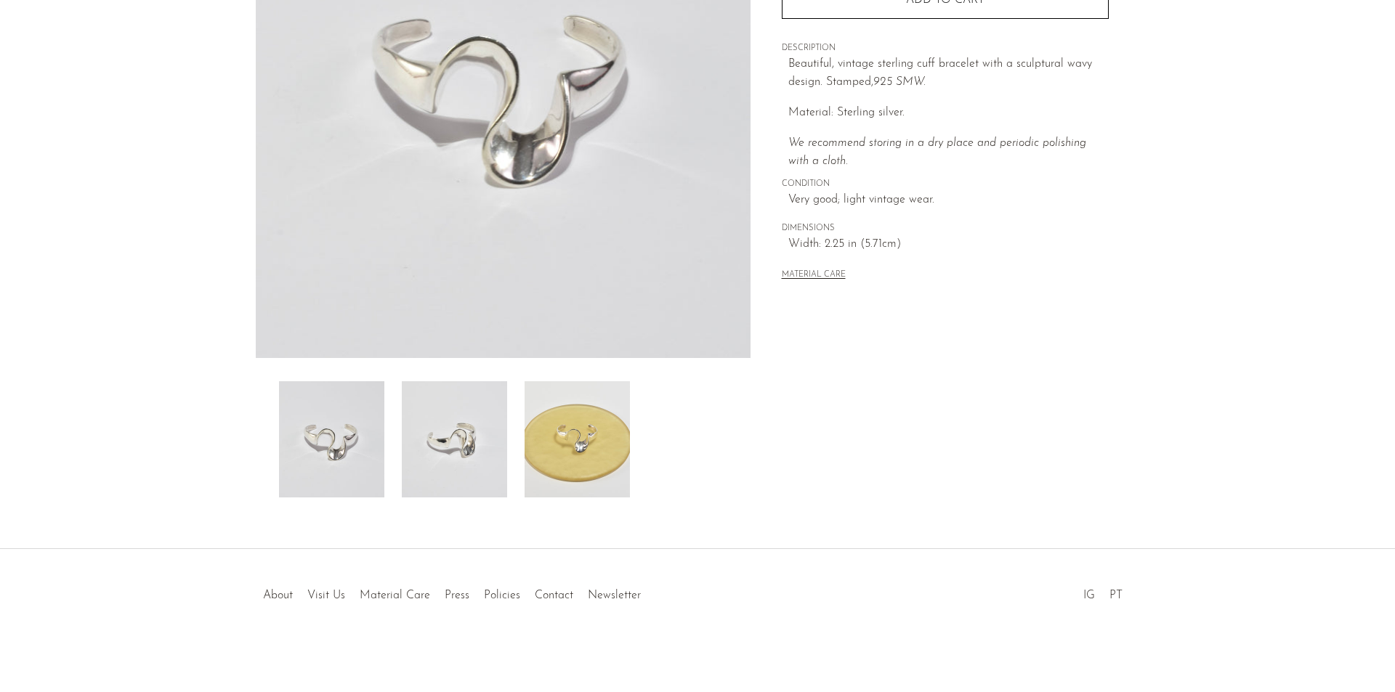
click at [596, 404] on img at bounding box center [576, 439] width 105 height 116
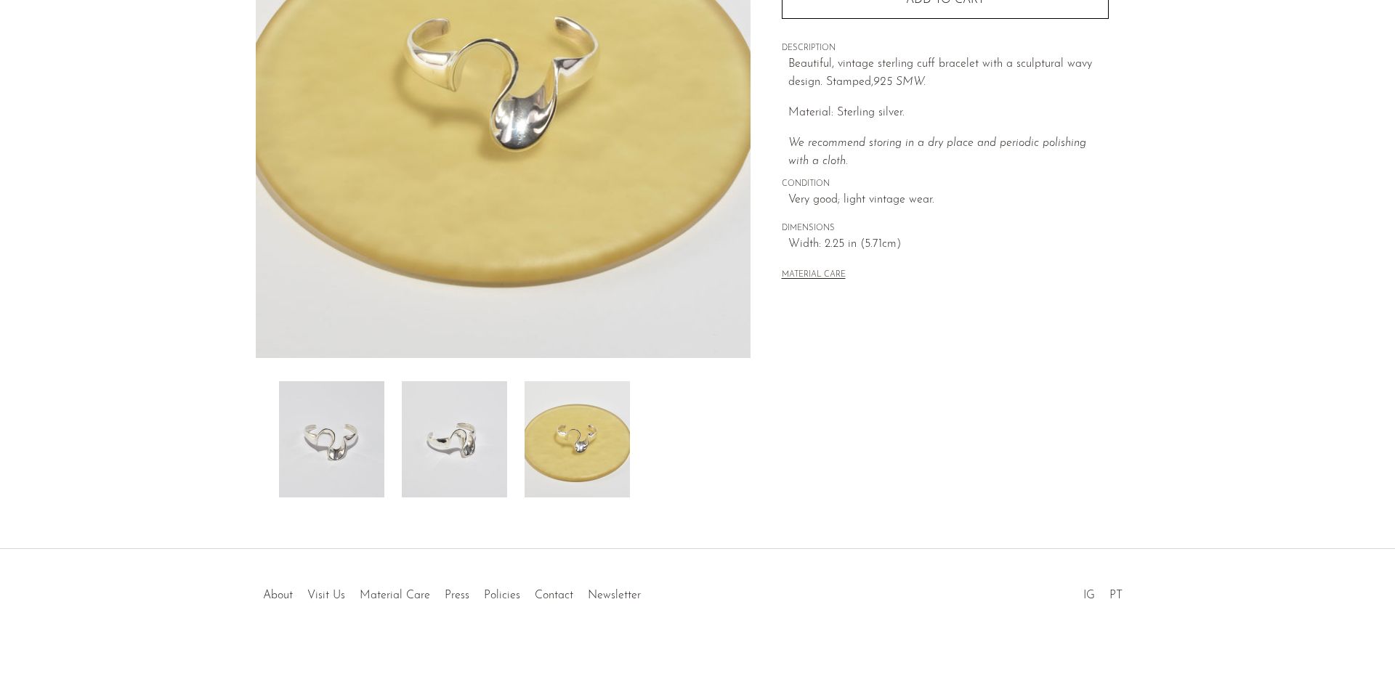
click at [453, 434] on img at bounding box center [454, 439] width 105 height 116
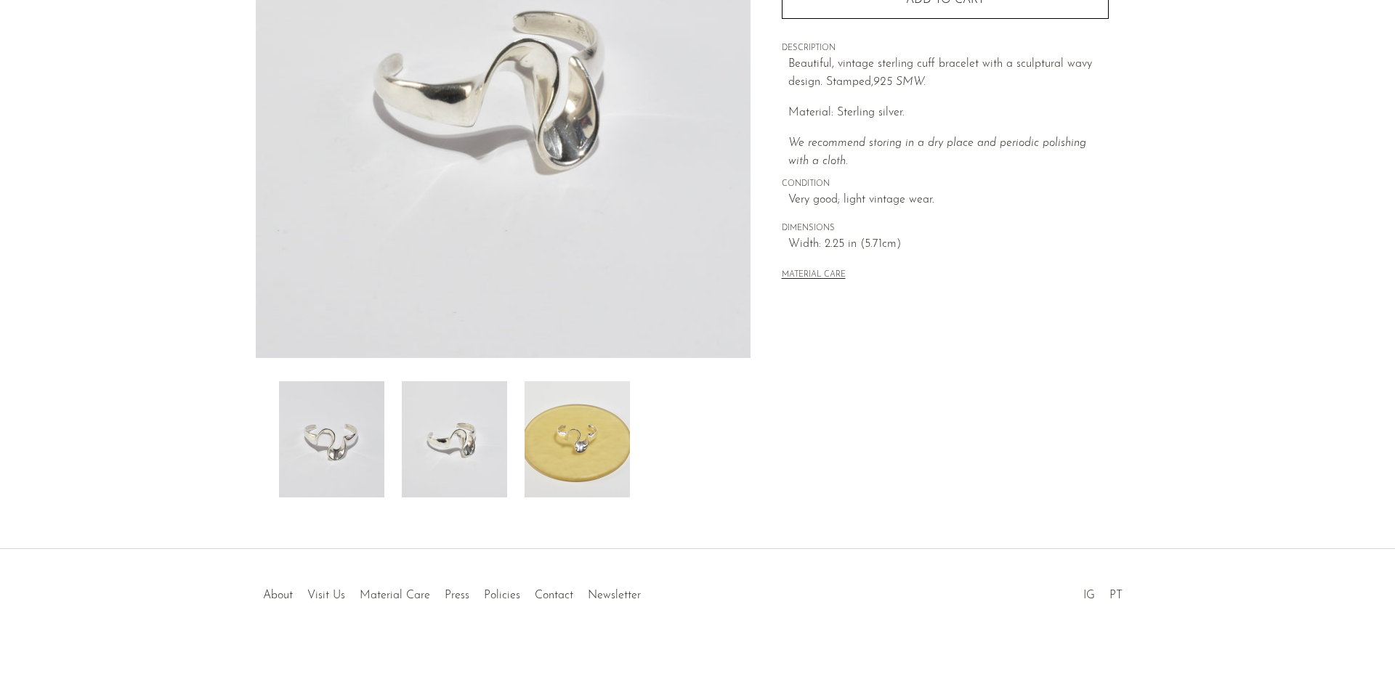
click at [322, 410] on img at bounding box center [331, 439] width 105 height 116
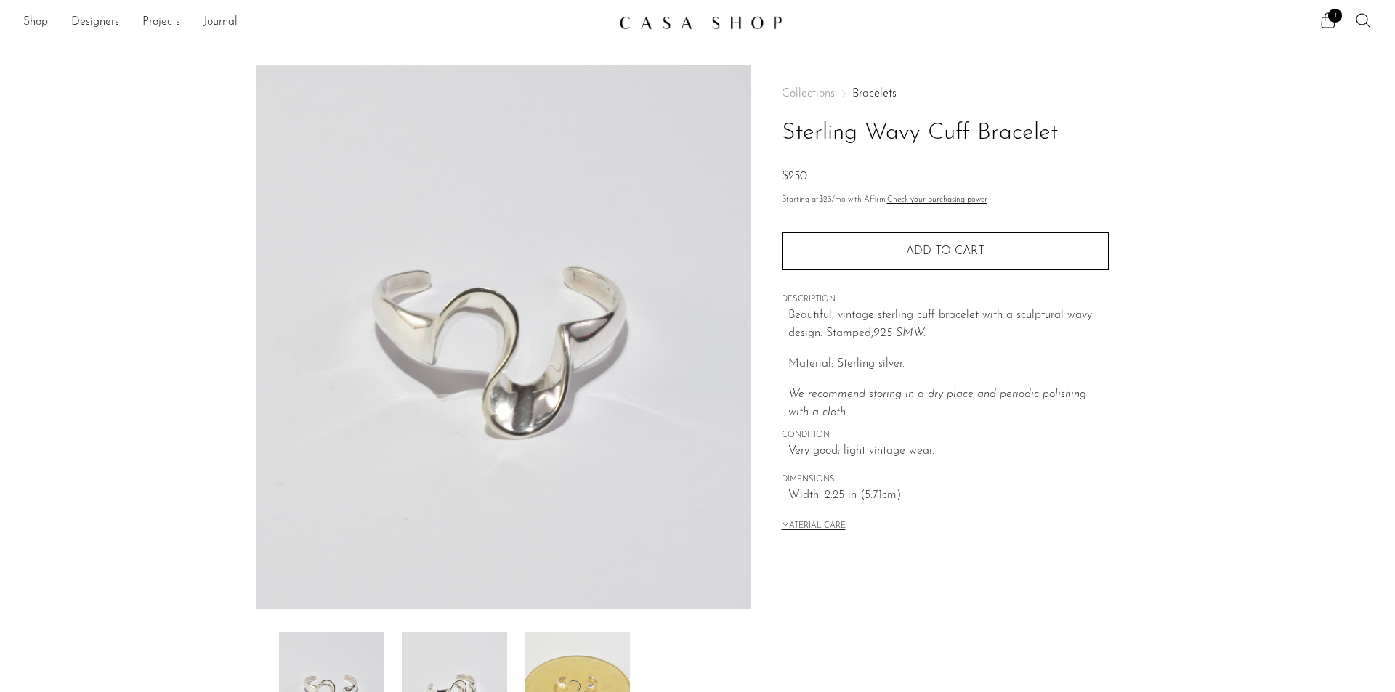
scroll to position [0, 0]
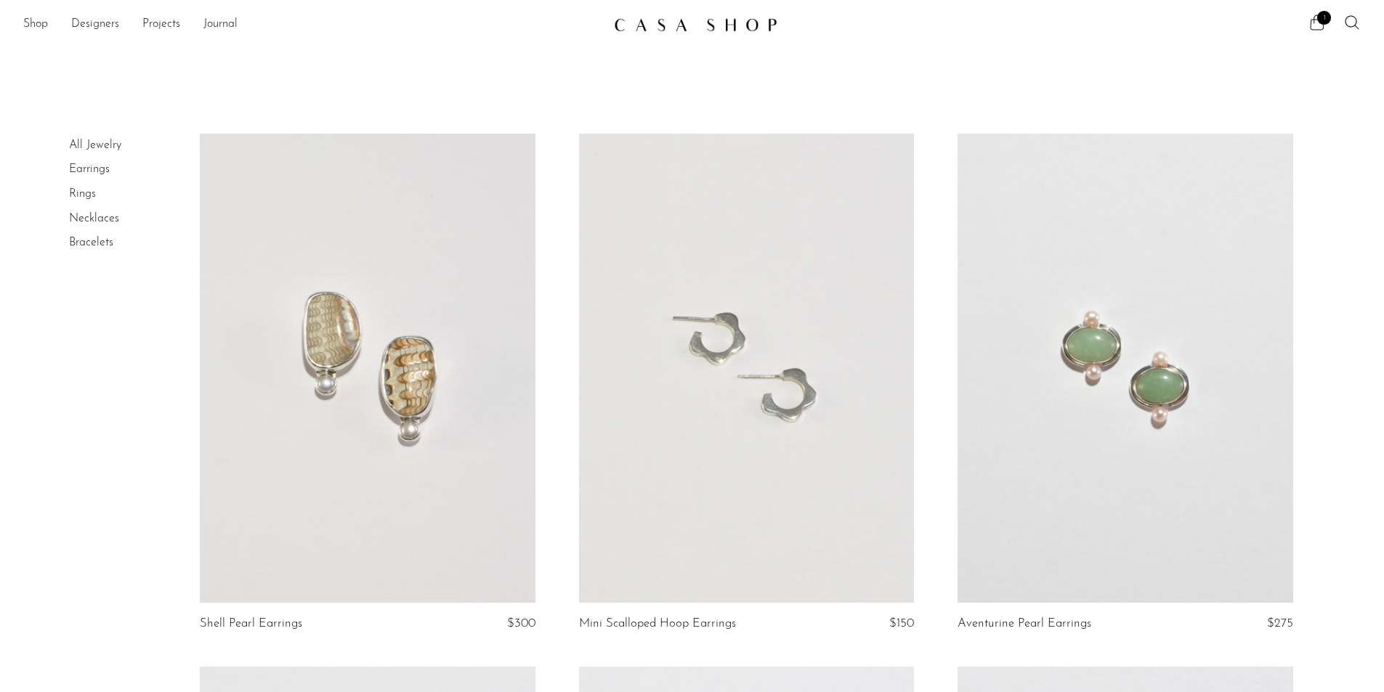
click at [1318, 27] on icon at bounding box center [1316, 22] width 17 height 17
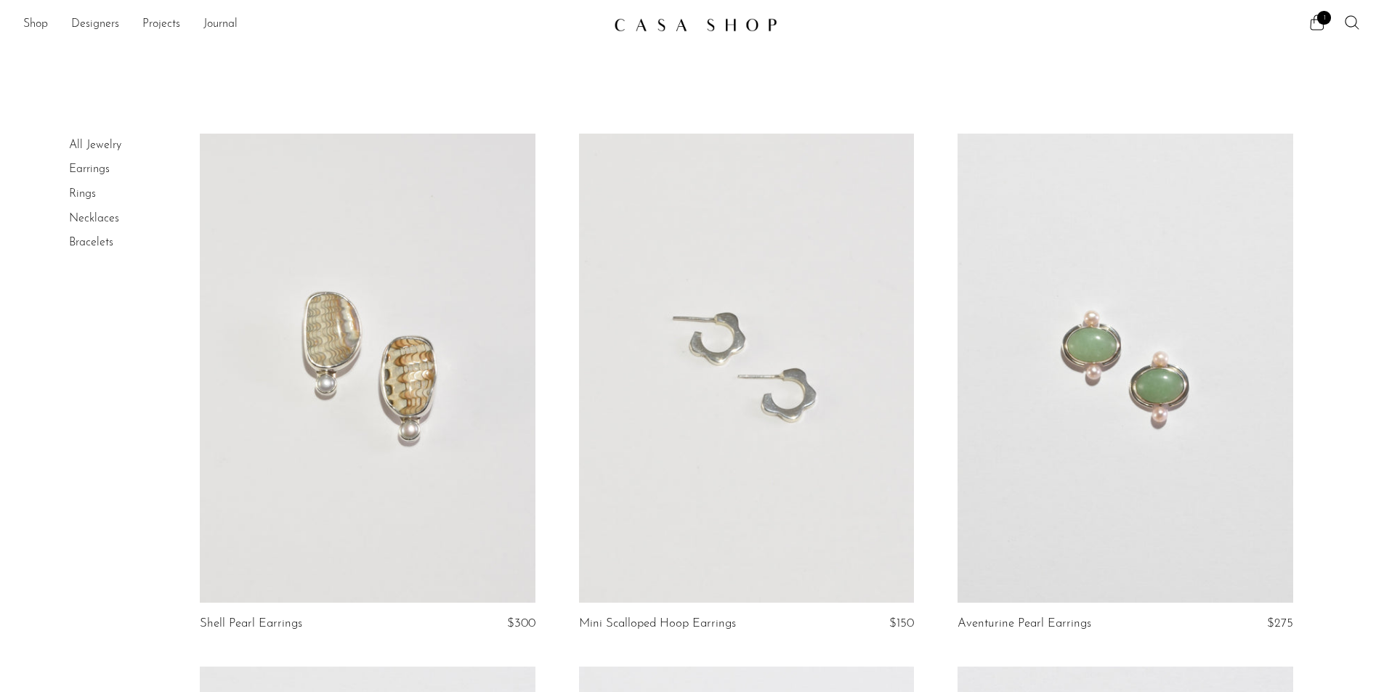
click at [105, 142] on link "All Jewelry" at bounding box center [95, 145] width 52 height 12
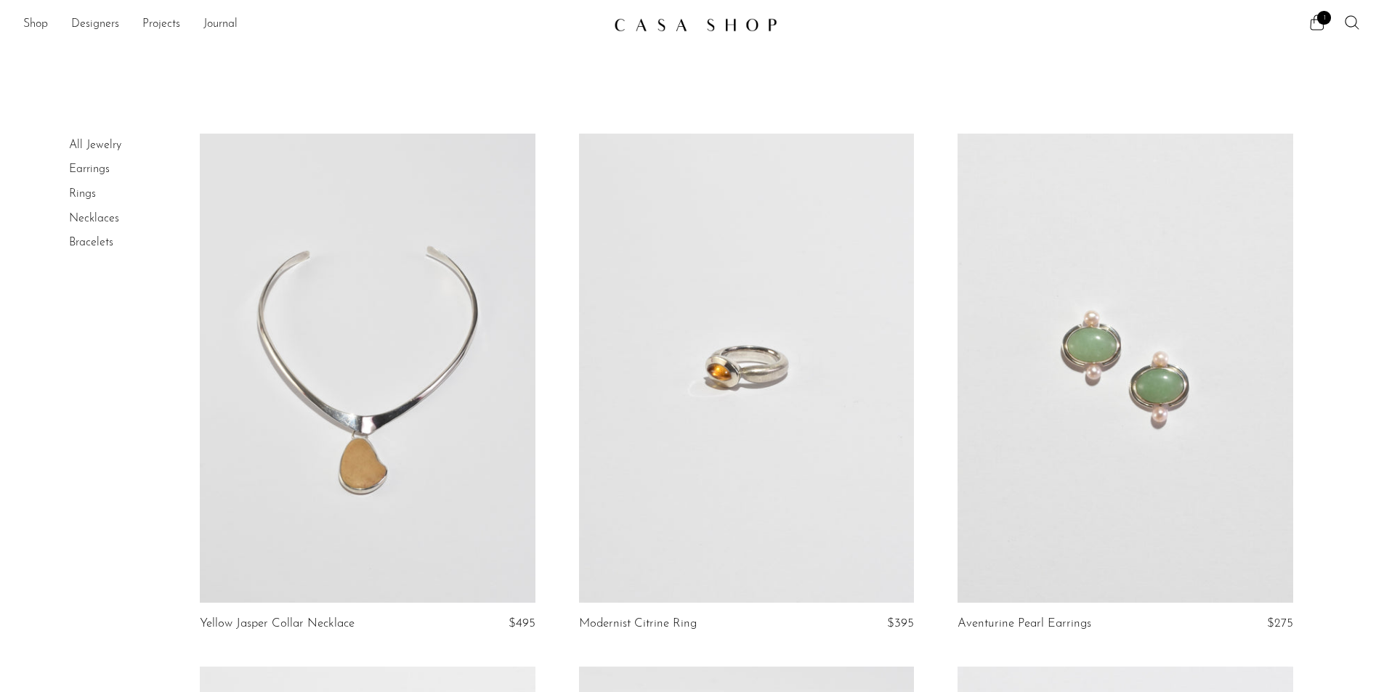
click at [92, 213] on link "Necklaces" at bounding box center [94, 219] width 50 height 12
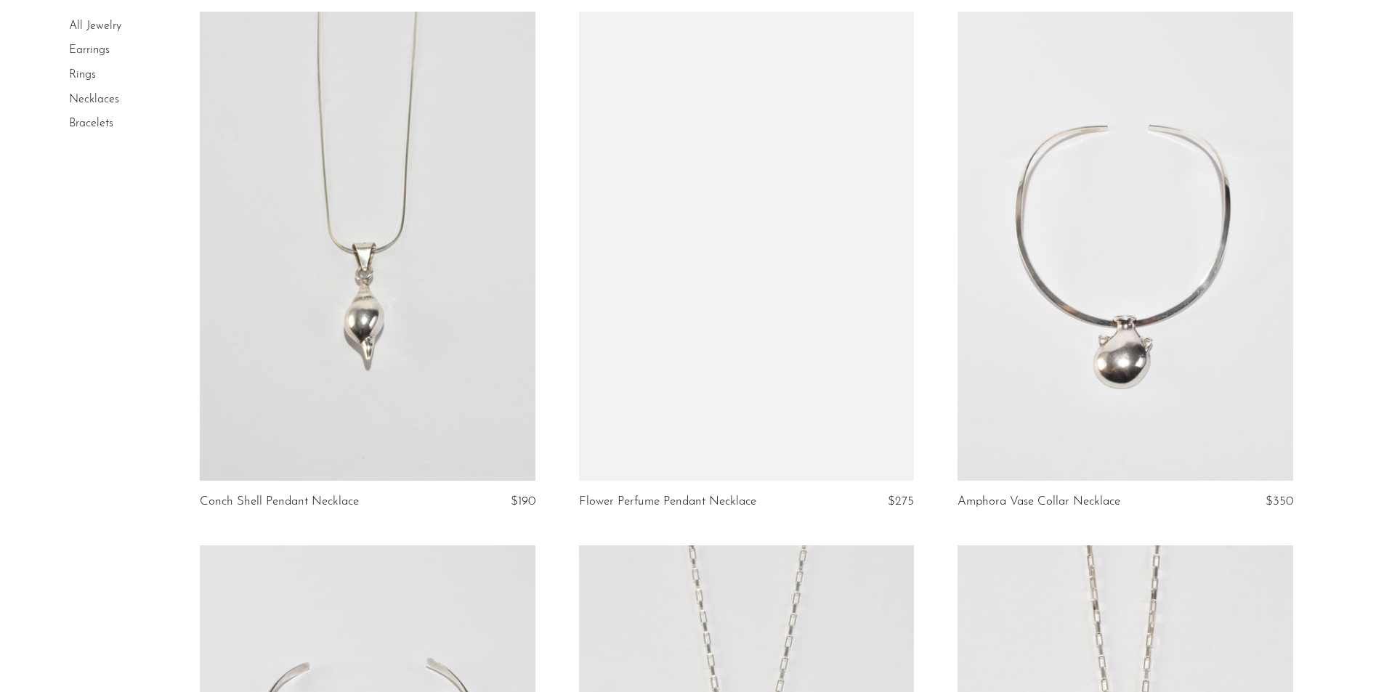
scroll to position [1770, 0]
